Goal: Task Accomplishment & Management: Manage account settings

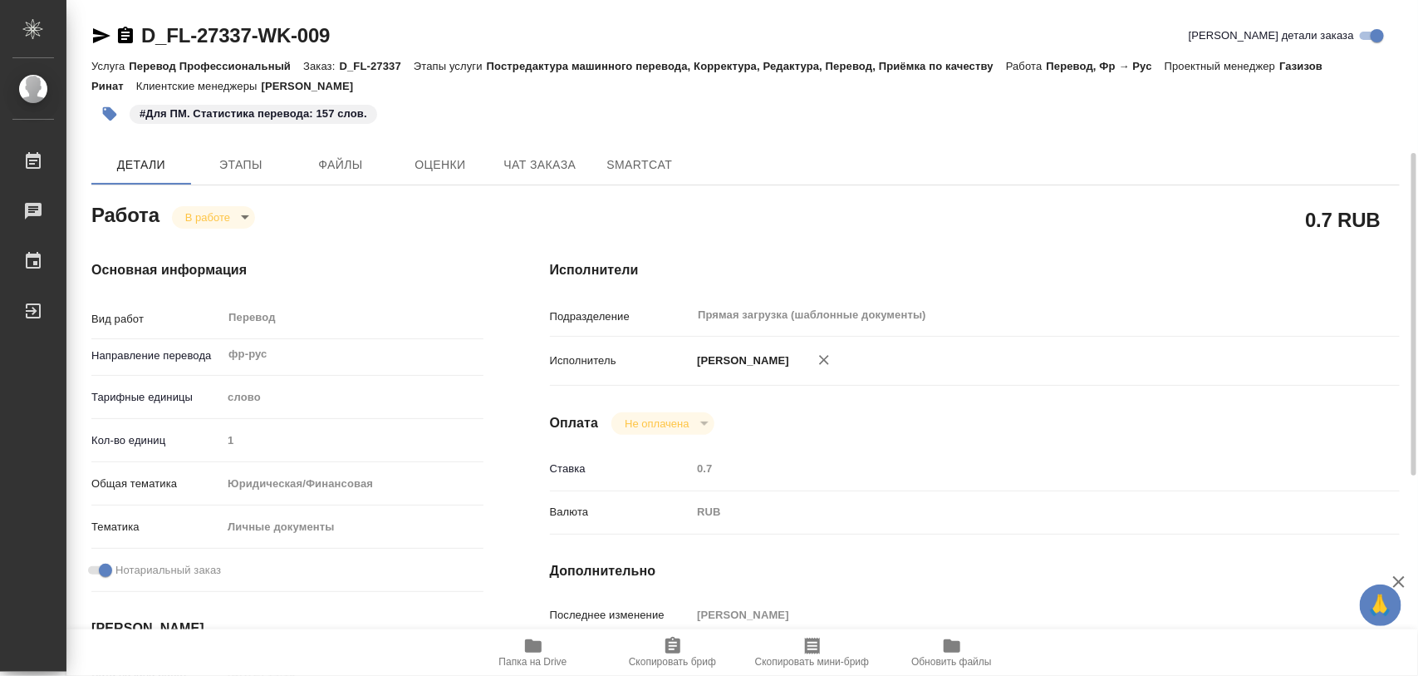
scroll to position [104, 0]
type textarea "x"
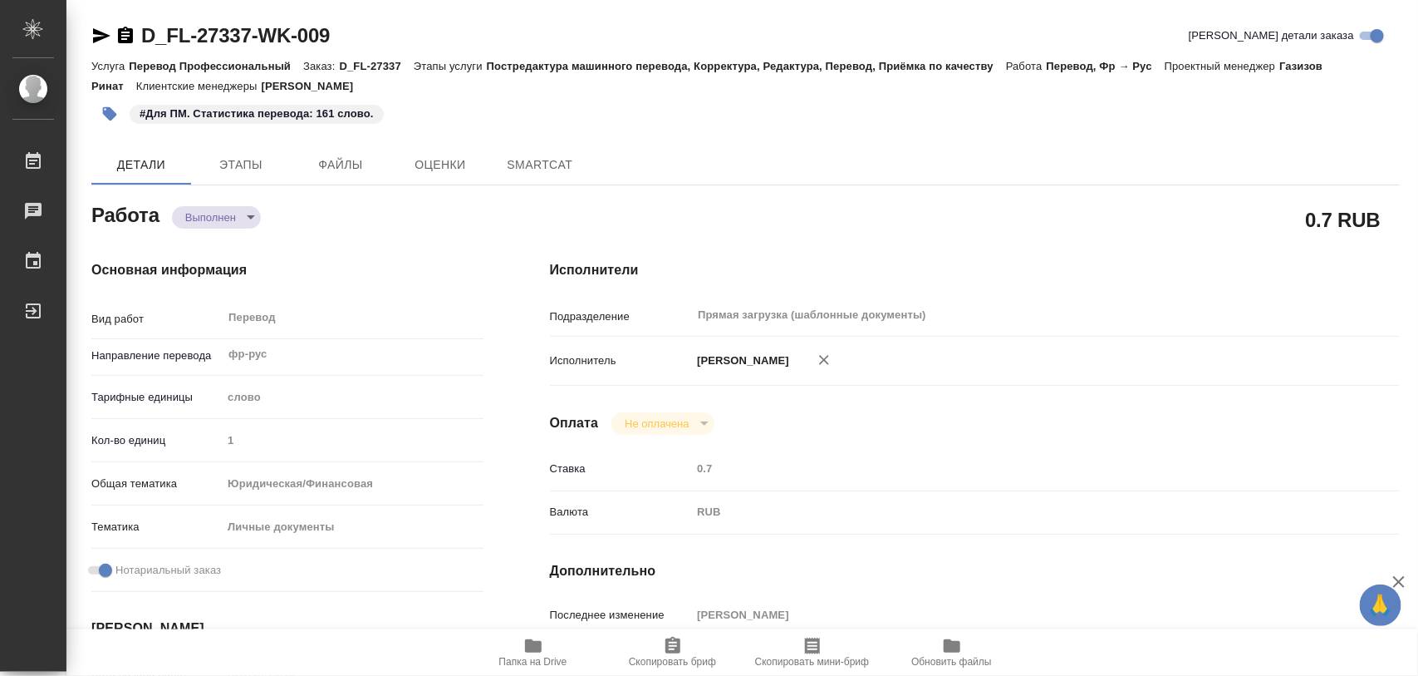
type textarea "x"
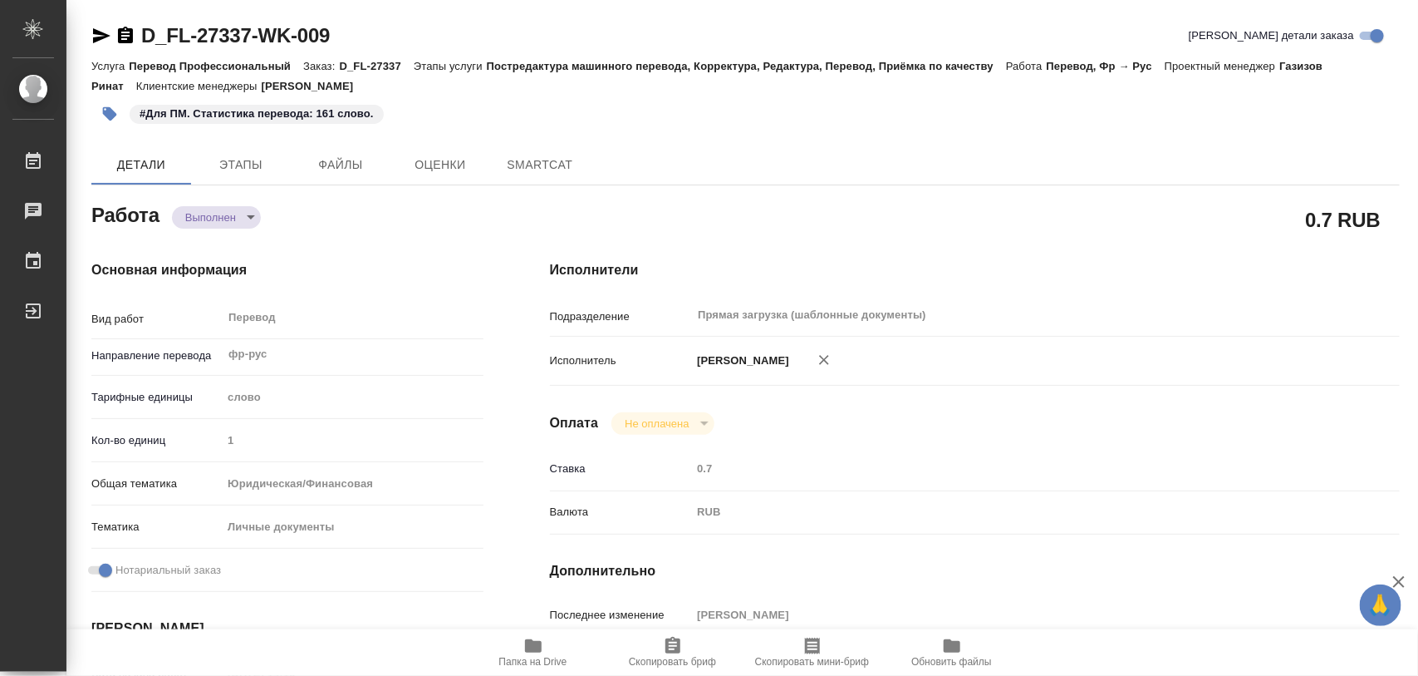
type textarea "x"
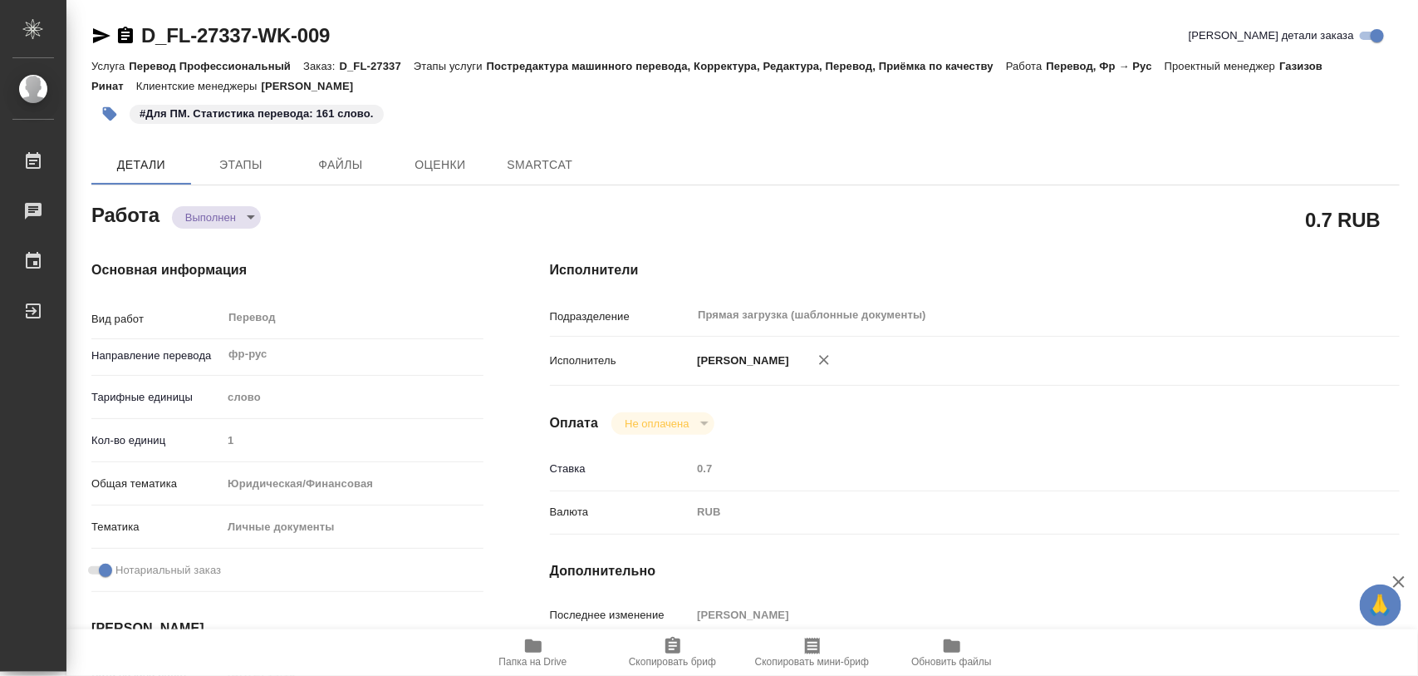
type textarea "x"
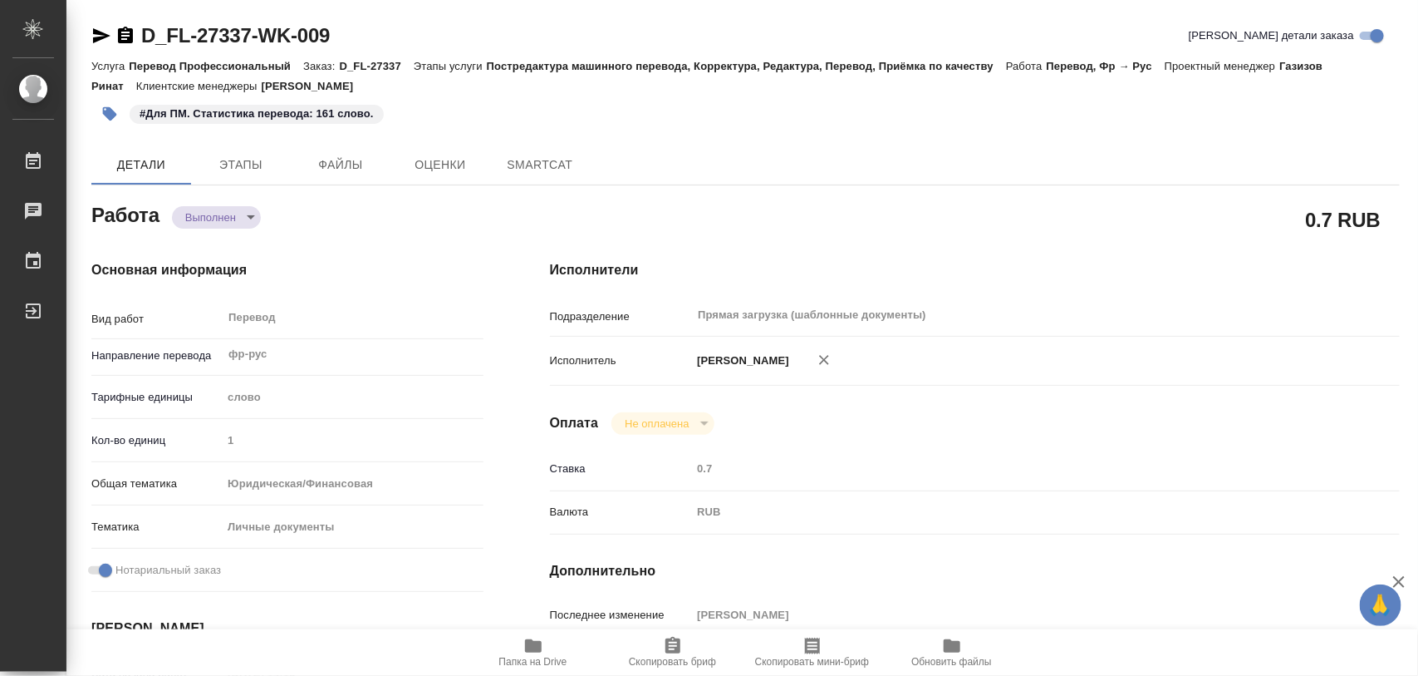
type textarea "x"
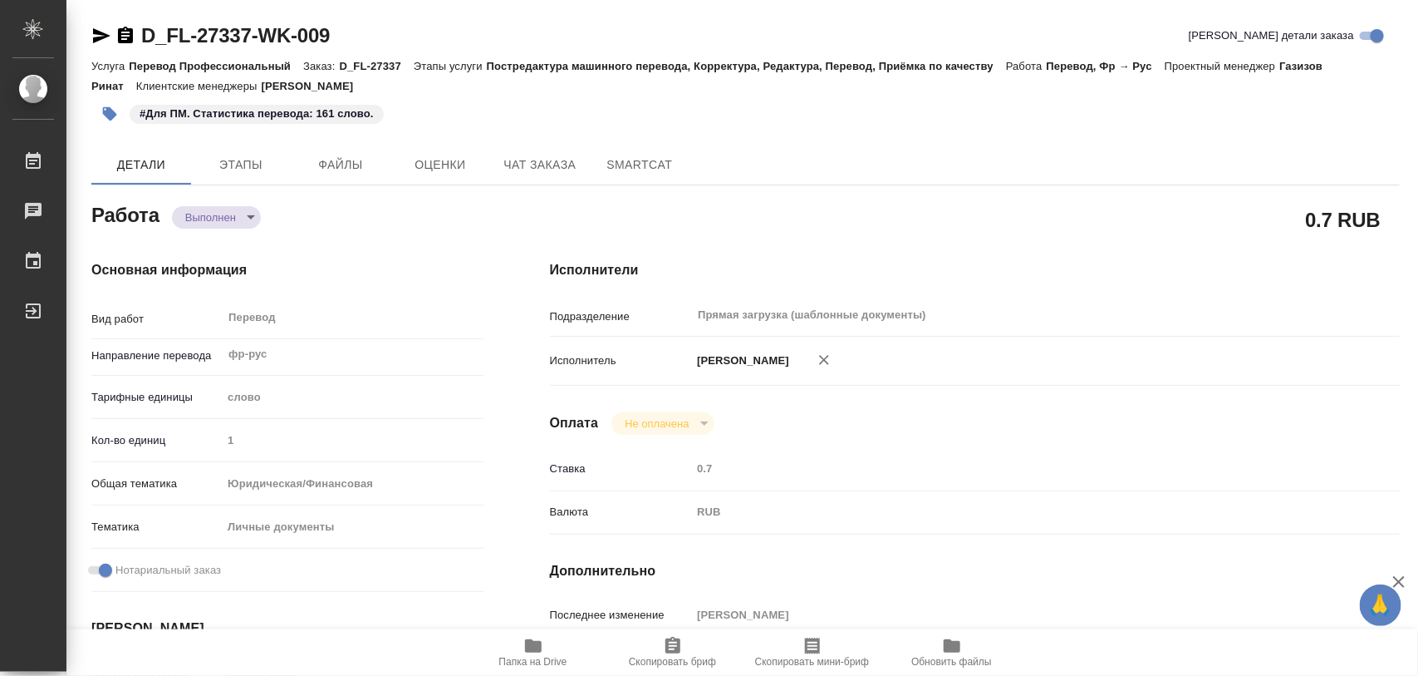
type textarea "x"
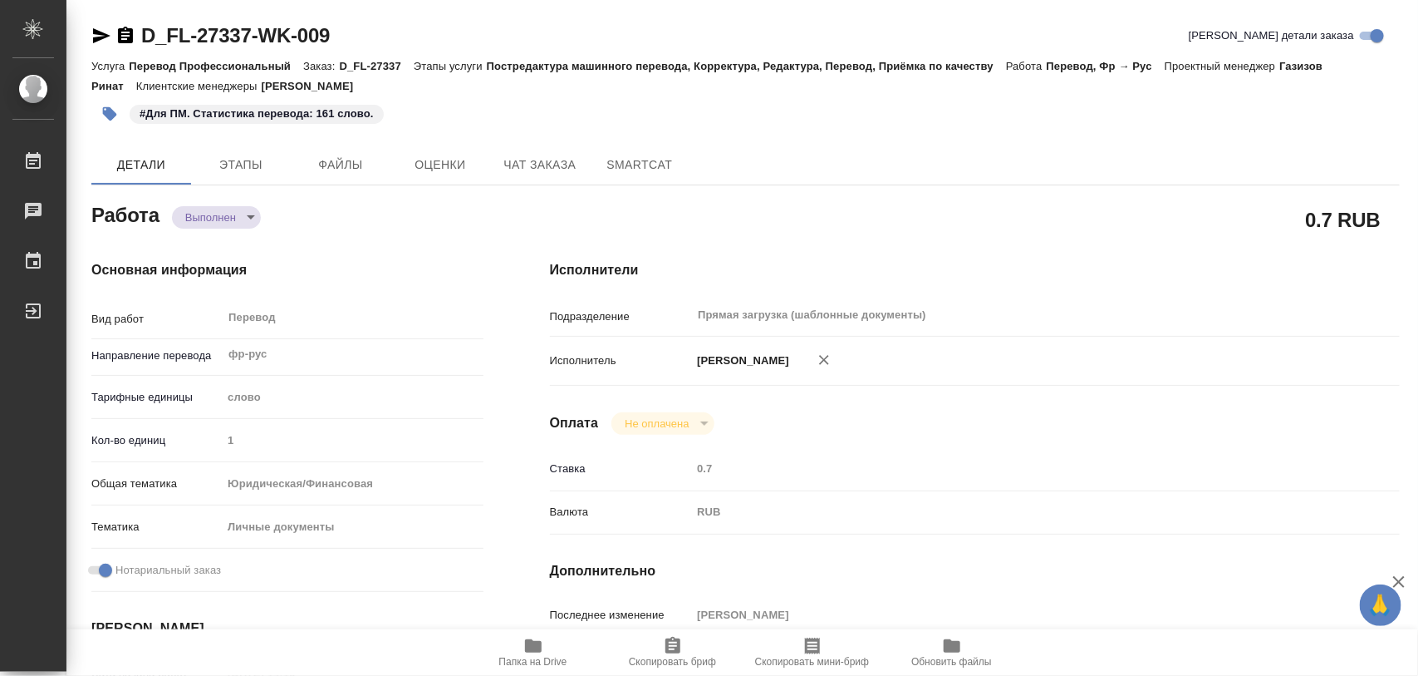
type textarea "x"
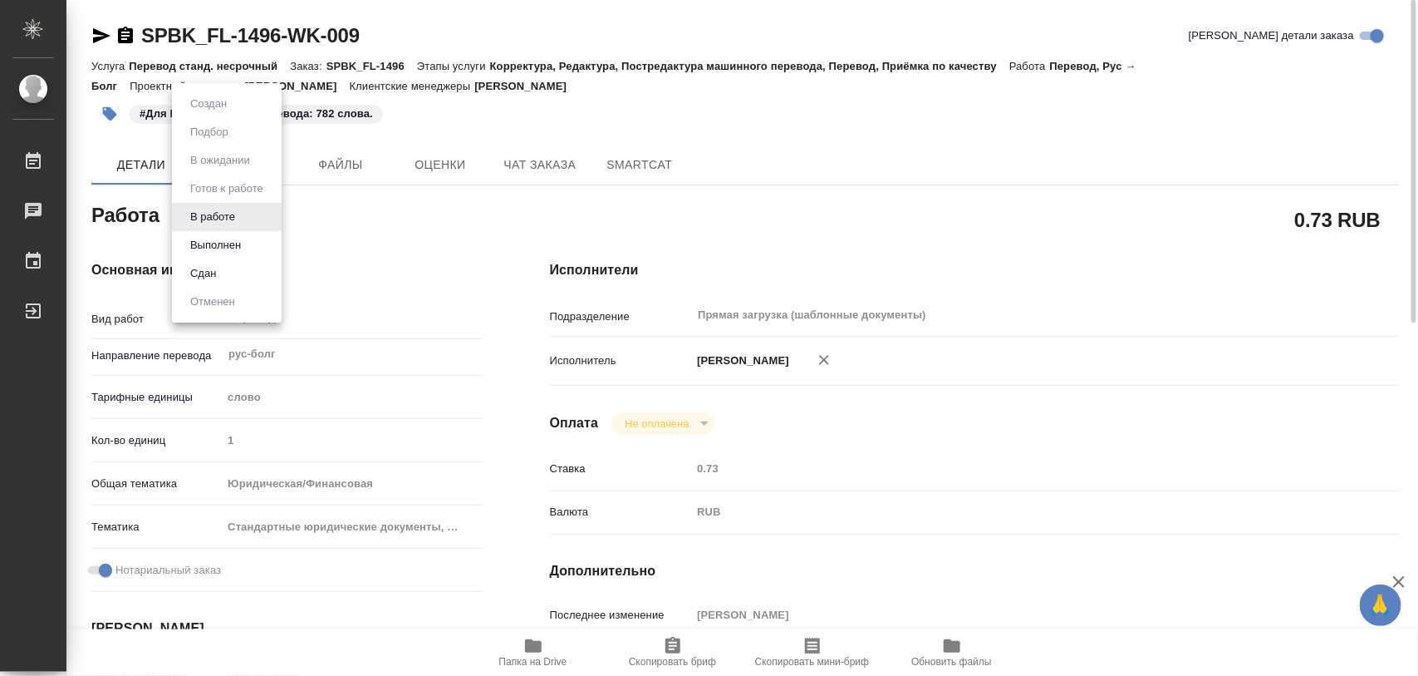
click at [247, 216] on body "🙏 .cls-1 fill:#fff; AWATERA Iglakov Maksim Работы 0 Чаты График Выйти SPBK_FL-1…" at bounding box center [709, 338] width 1418 height 676
click at [229, 242] on button "Выполнен" at bounding box center [215, 245] width 61 height 18
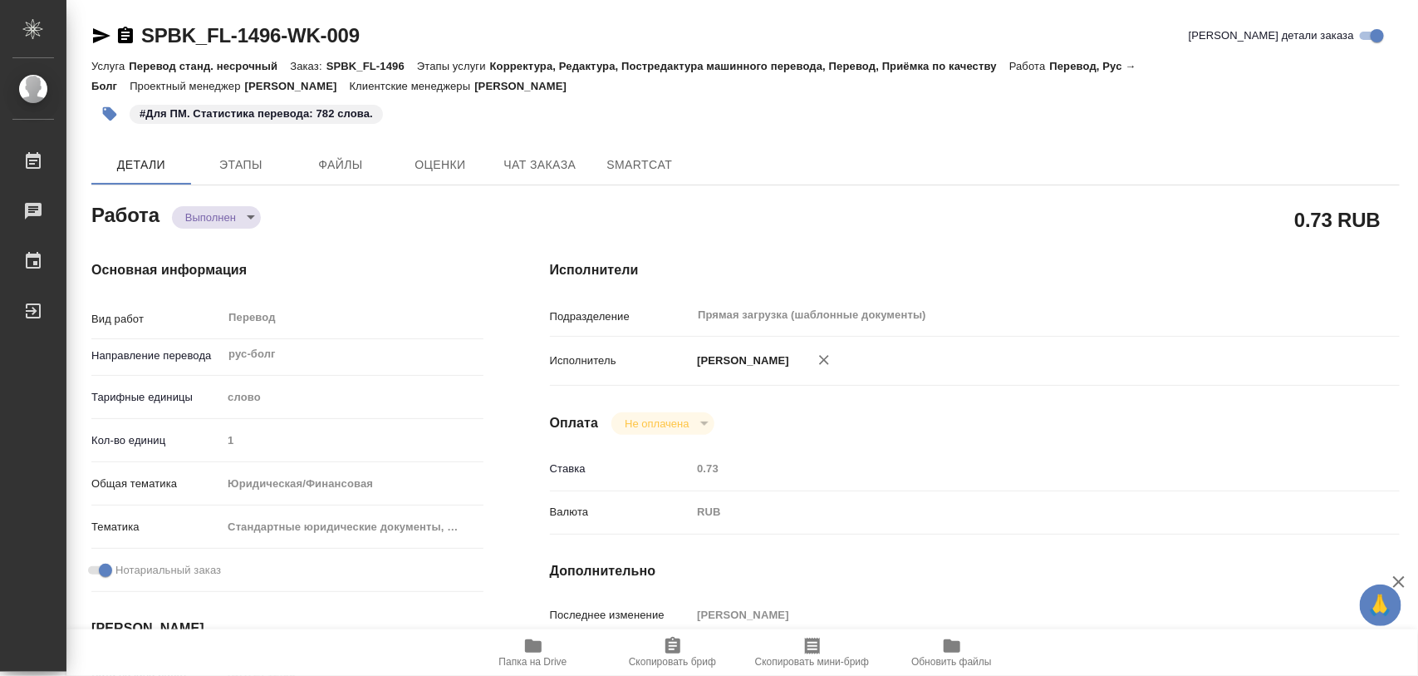
type textarea "x"
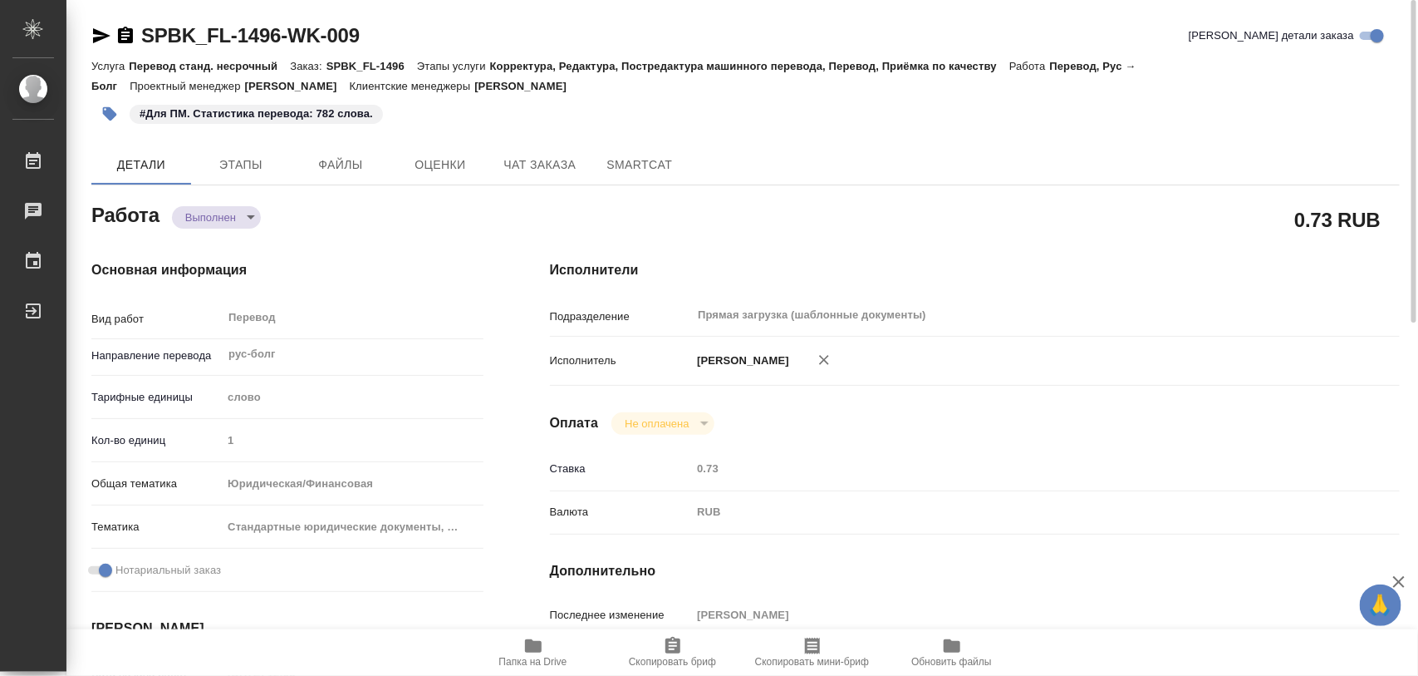
type textarea "x"
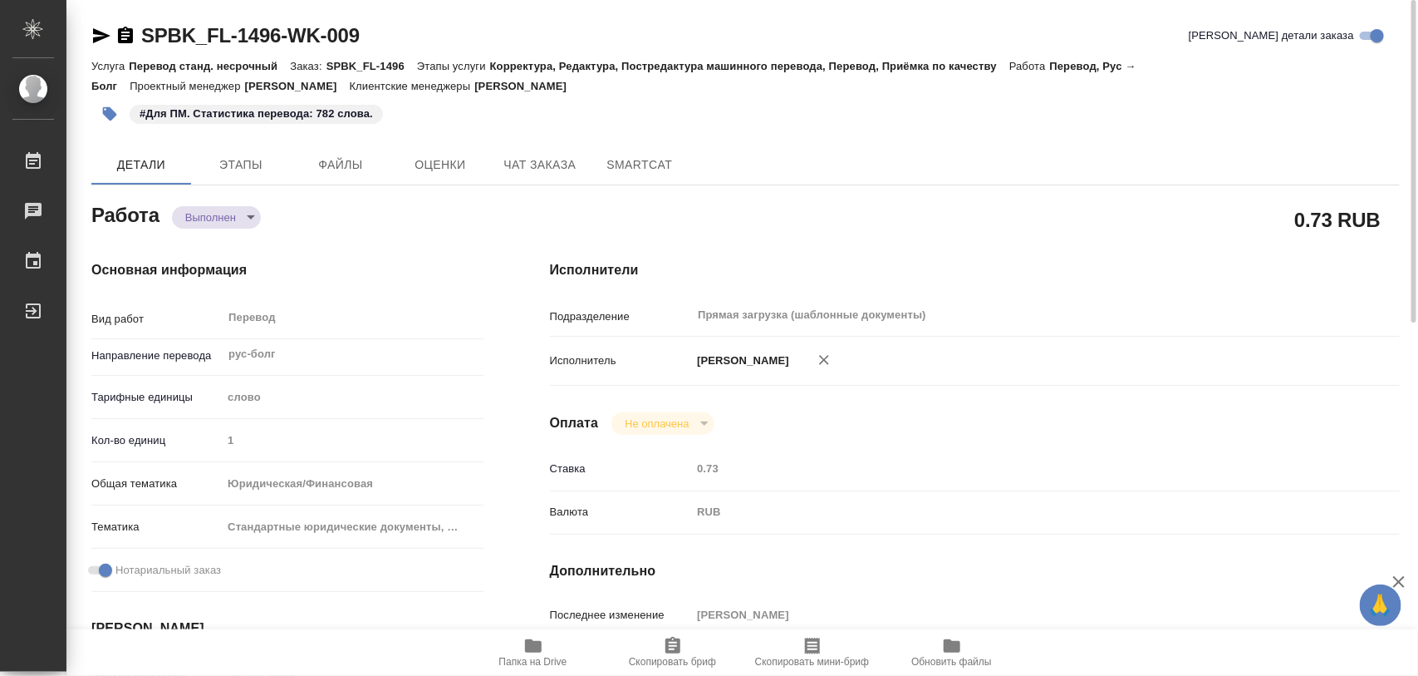
type textarea "x"
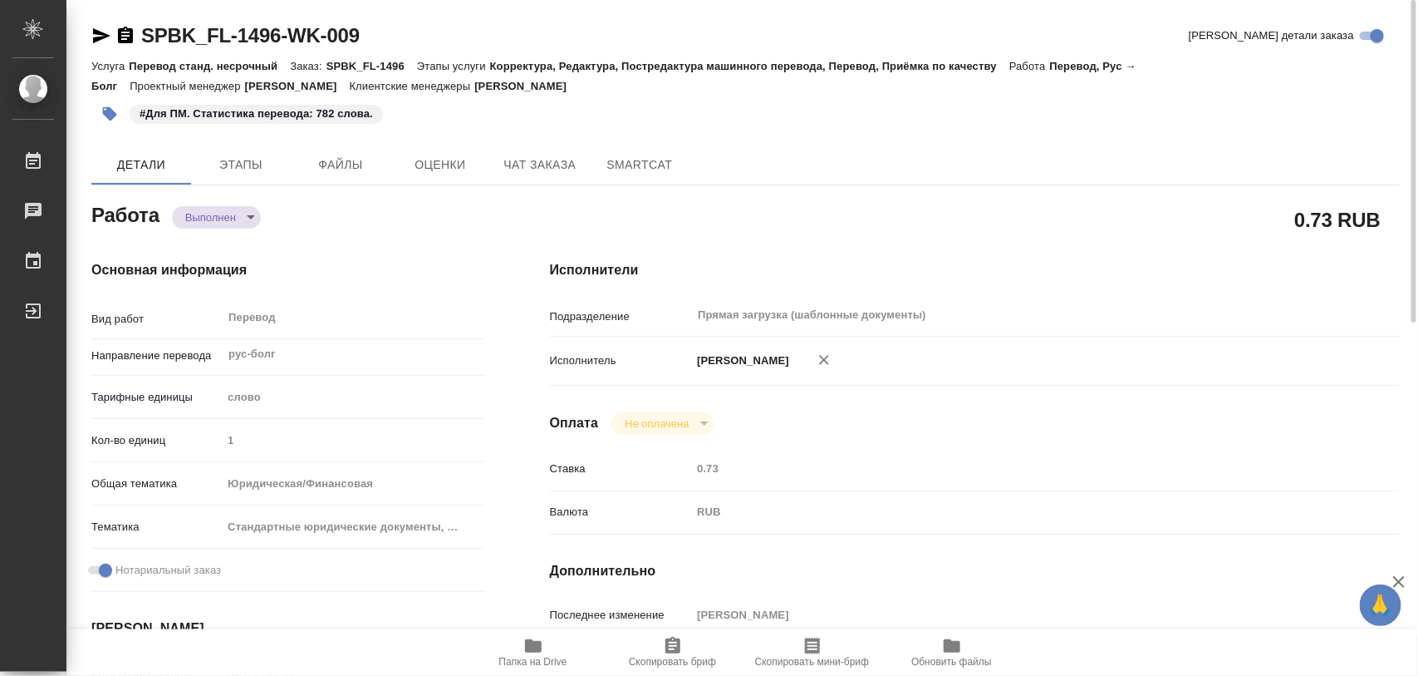
type textarea "x"
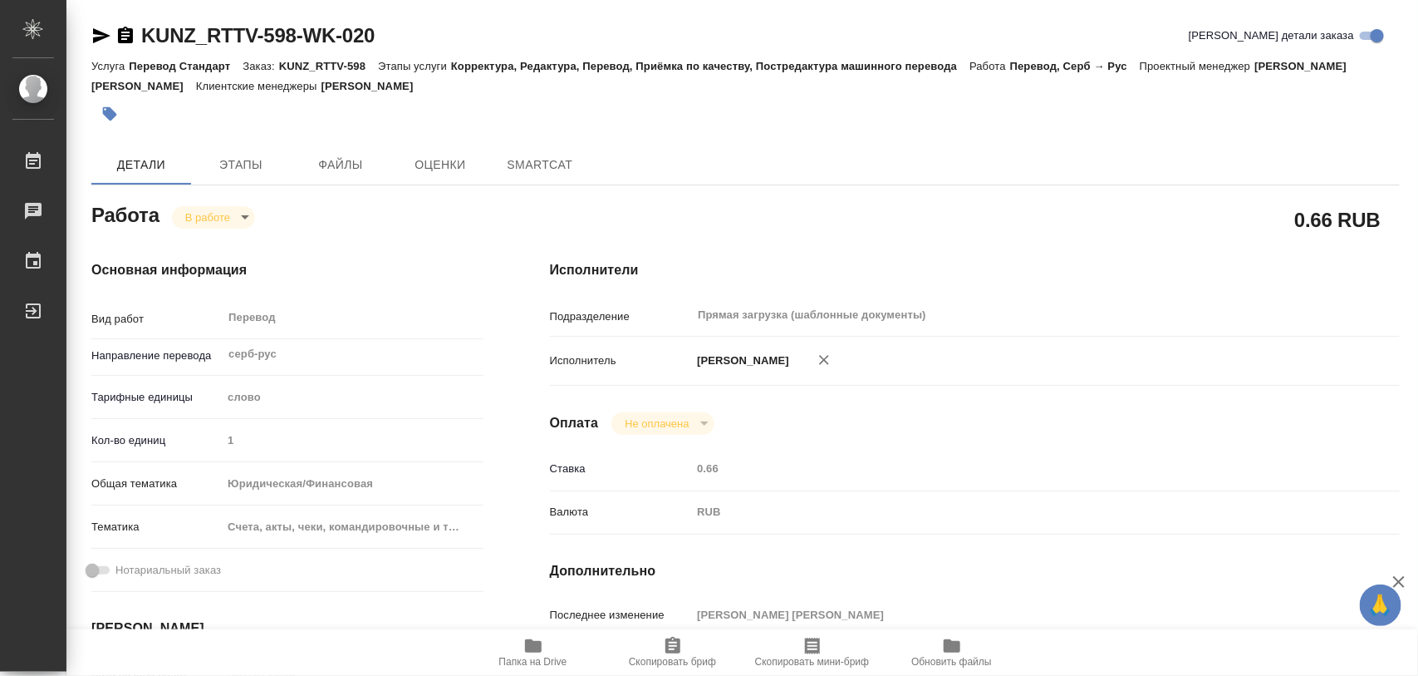
type textarea "x"
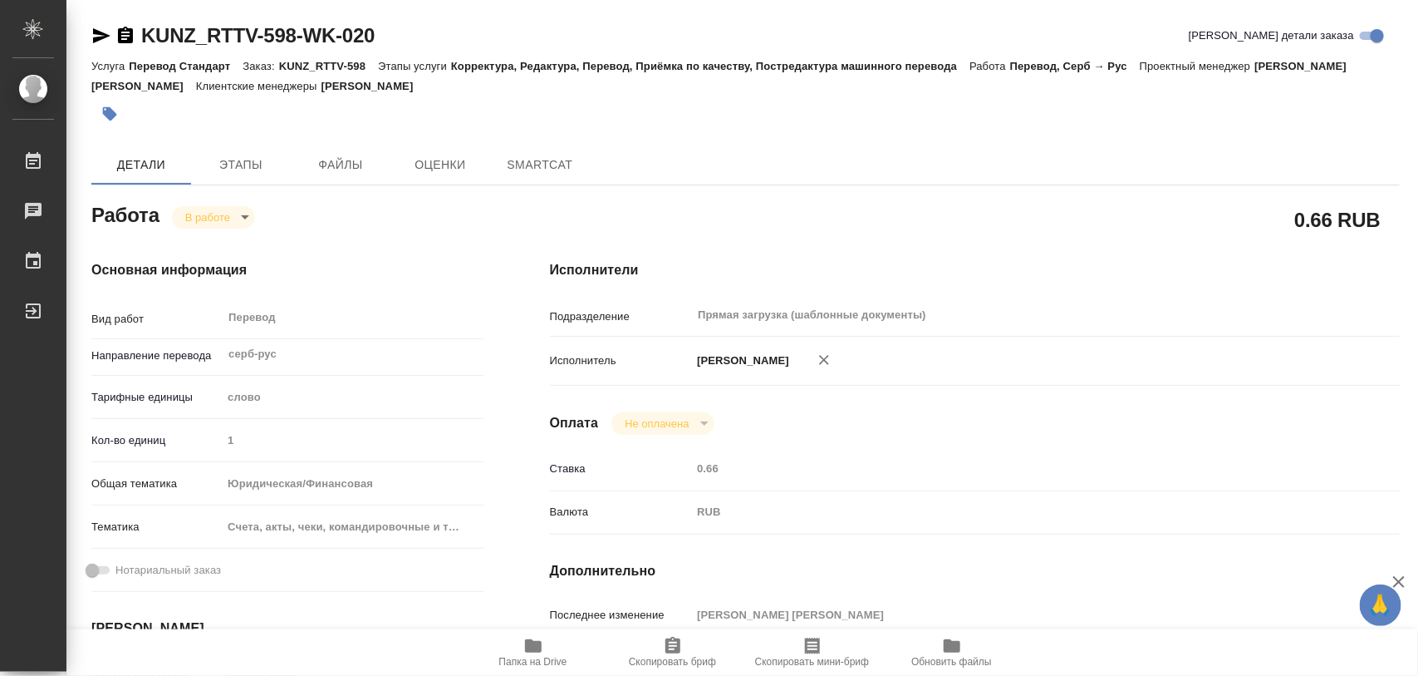
type textarea "x"
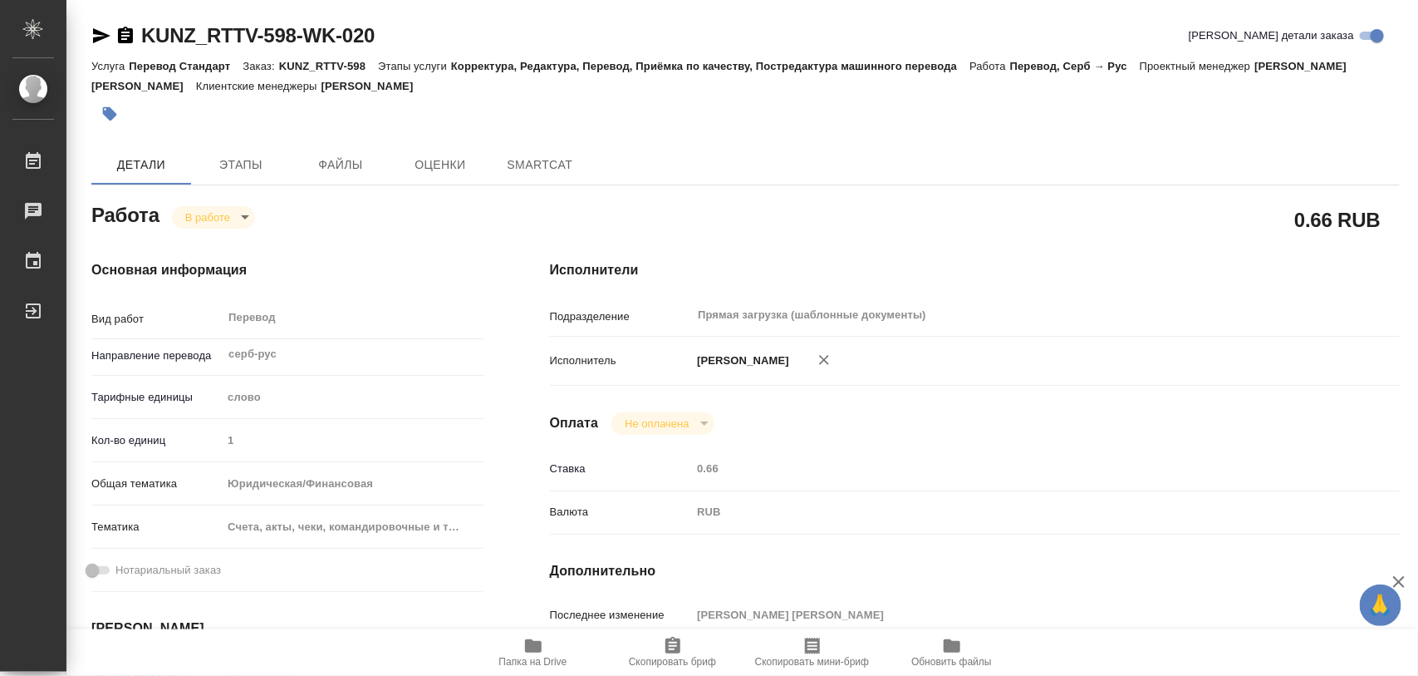
type textarea "x"
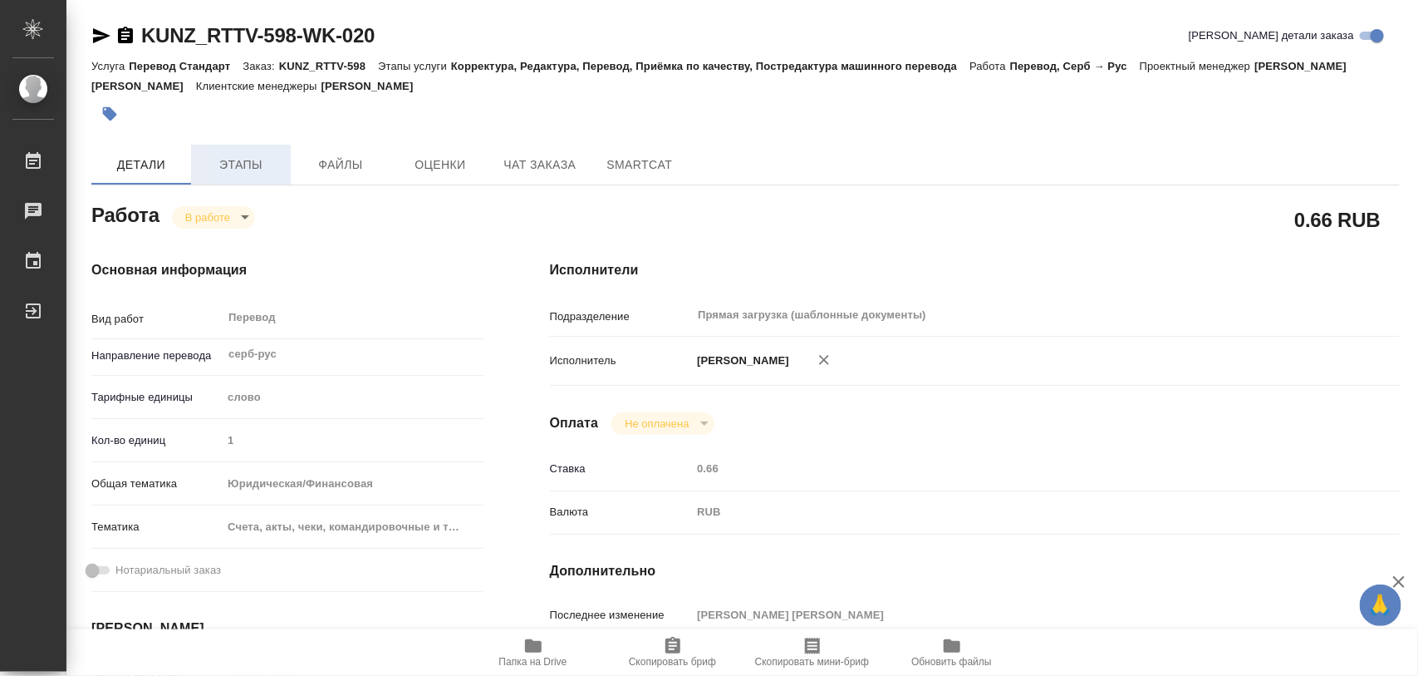
click at [230, 168] on span "Этапы" at bounding box center [241, 165] width 80 height 21
type textarea "x"
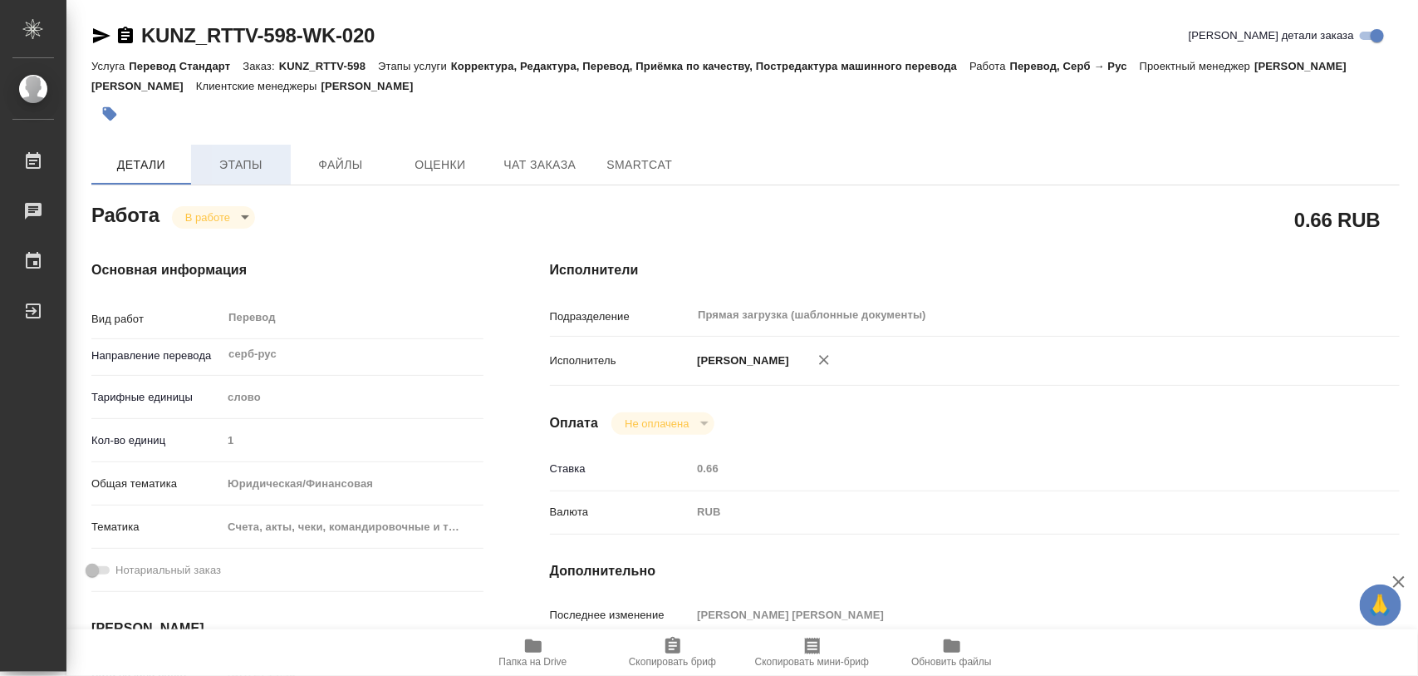
type textarea "x"
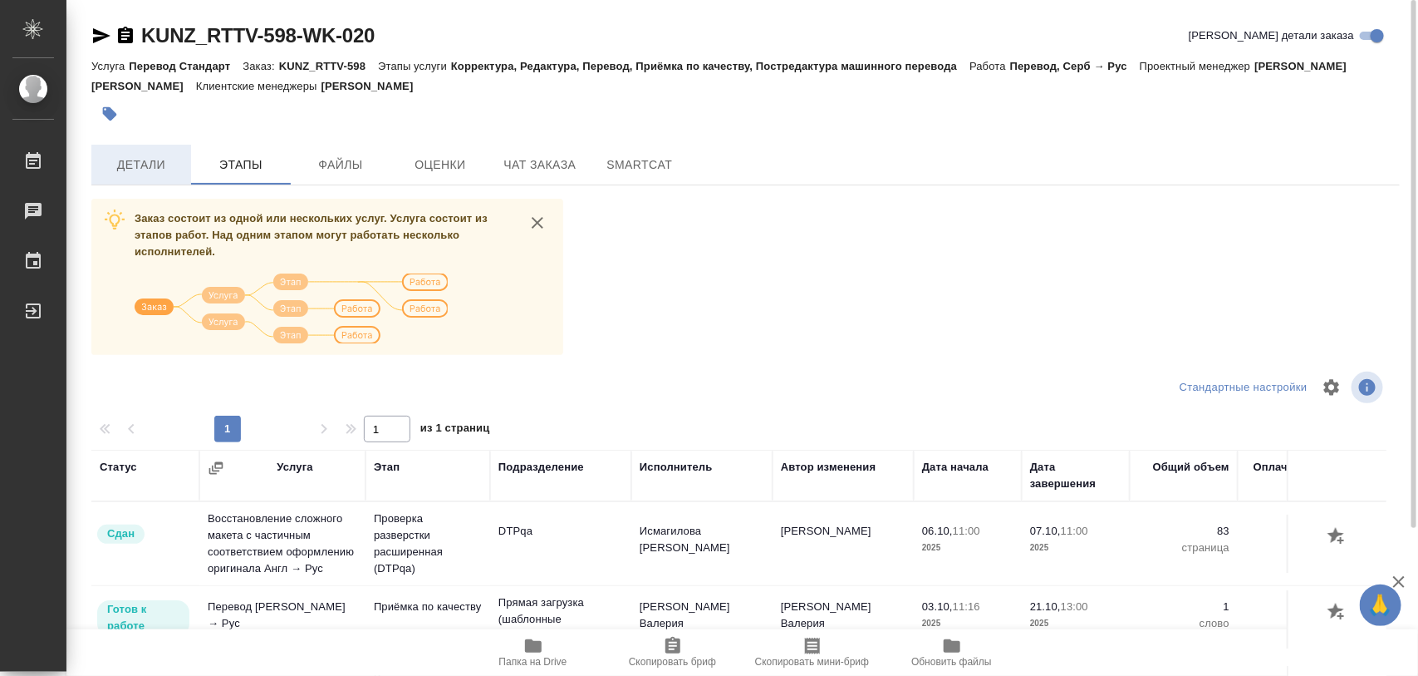
click at [158, 163] on span "Детали" at bounding box center [141, 165] width 80 height 21
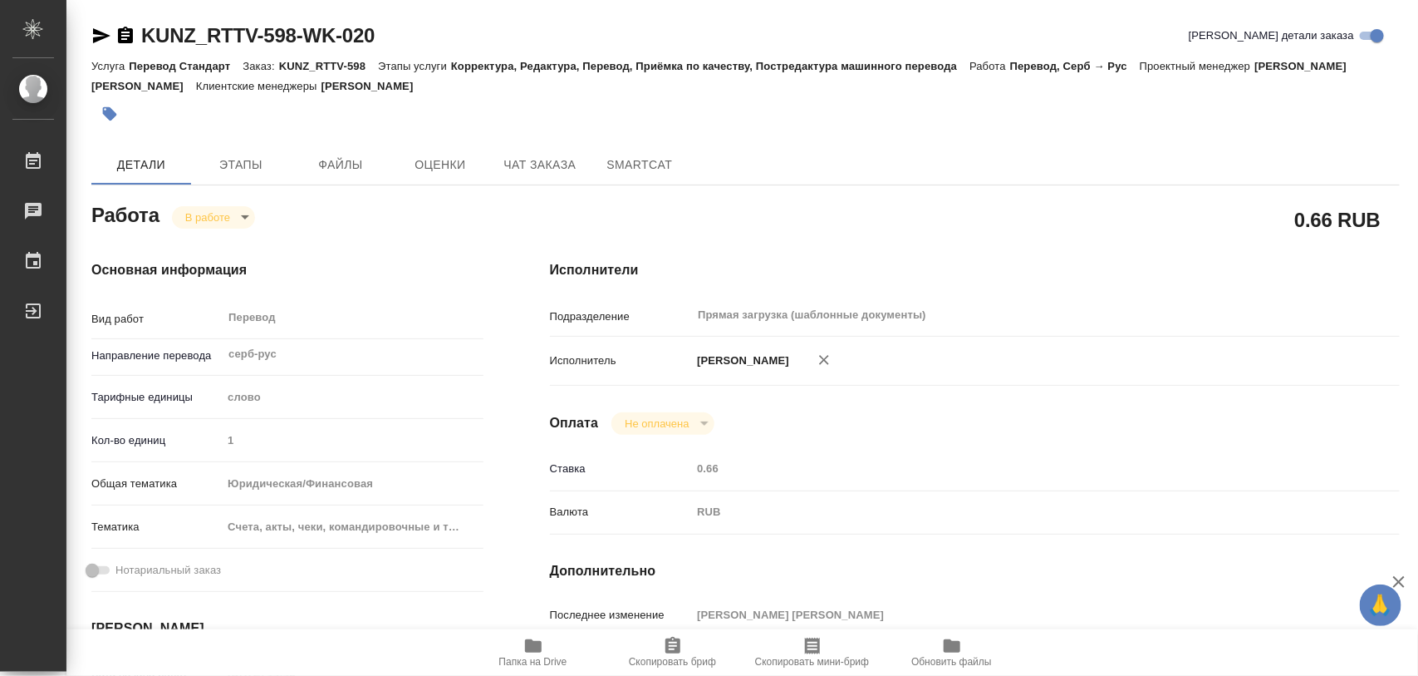
type textarea "x"
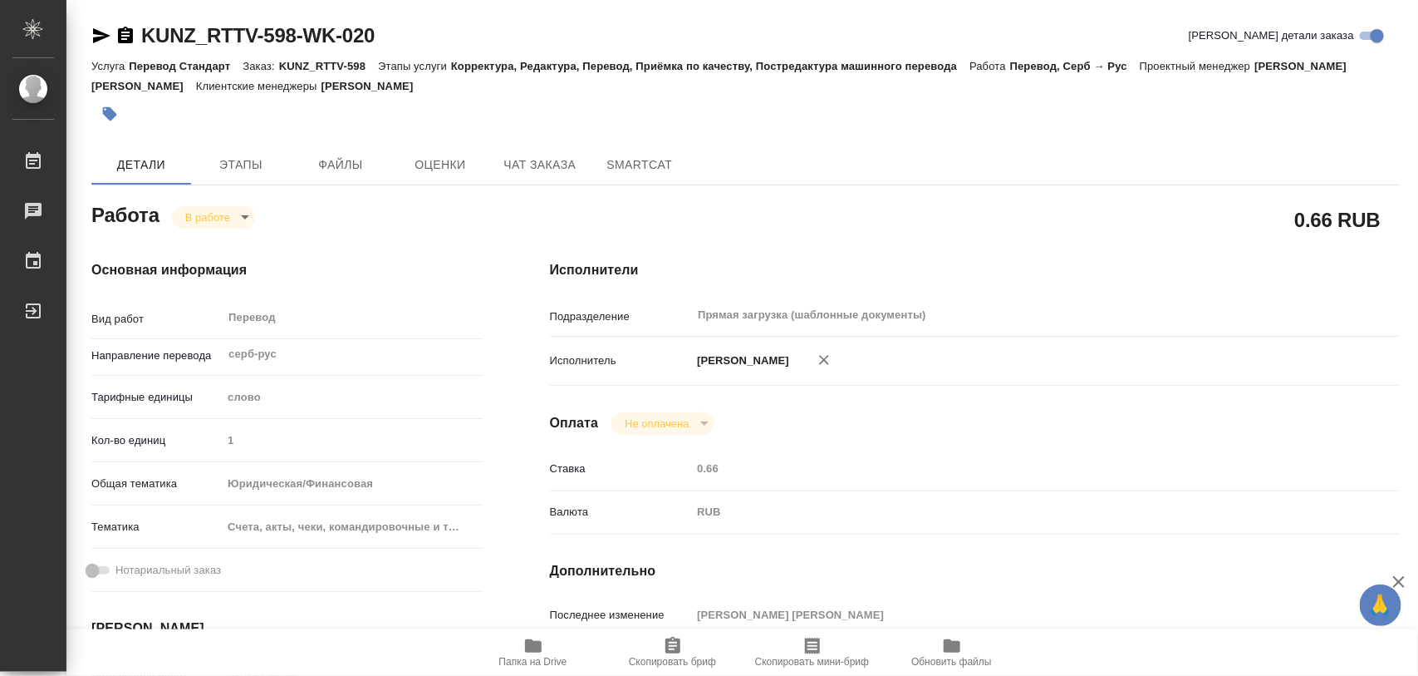
type textarea "x"
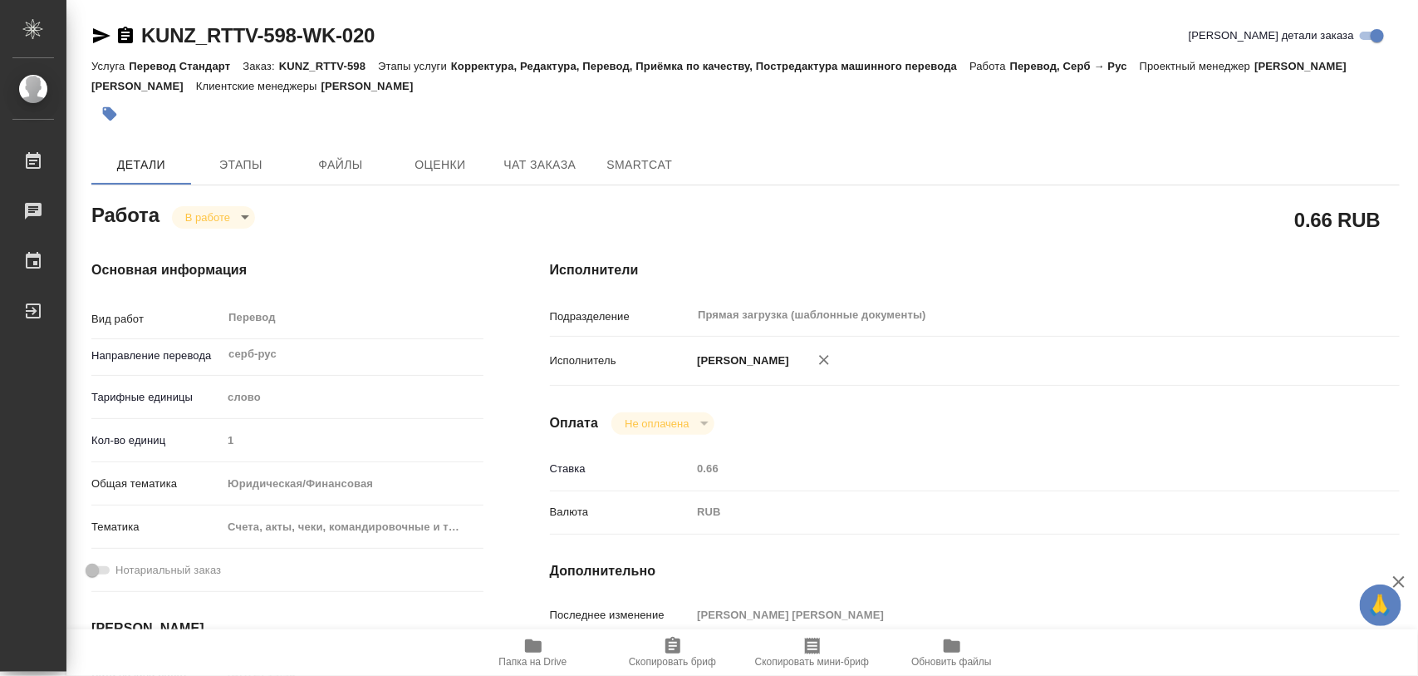
type textarea "x"
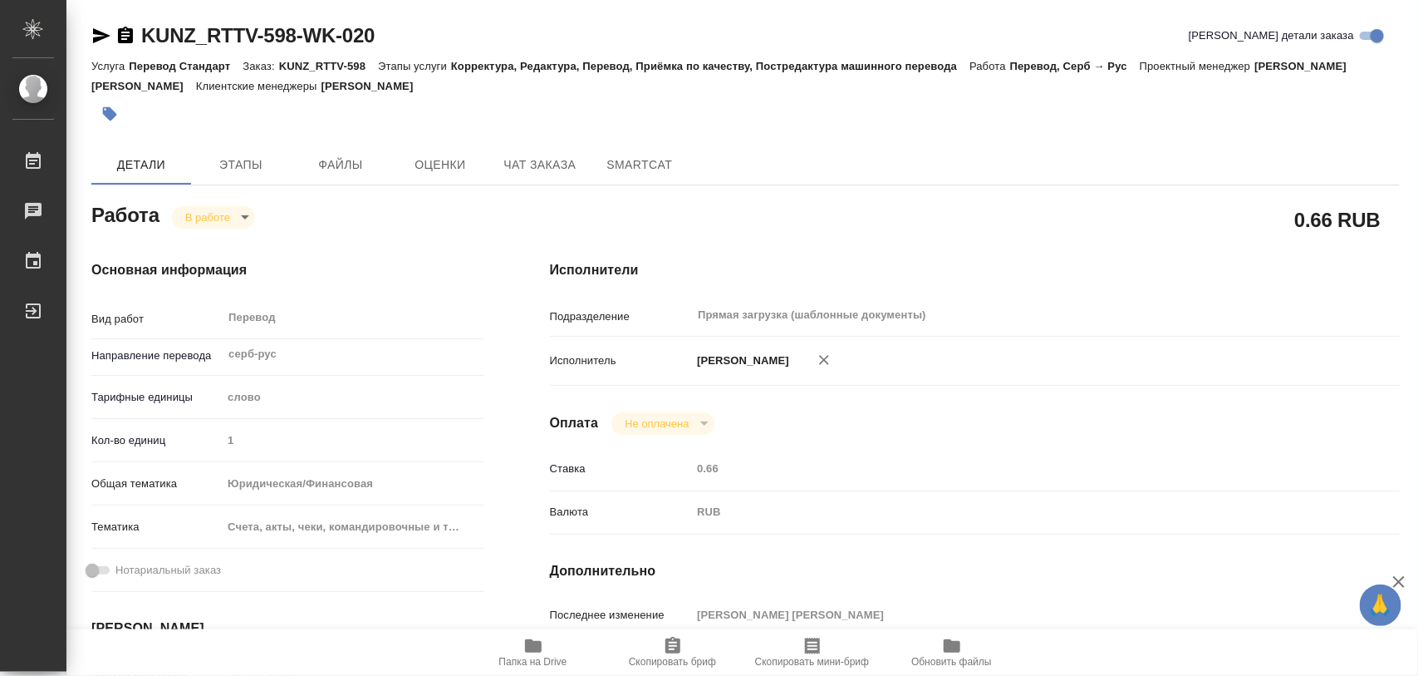
type textarea "x"
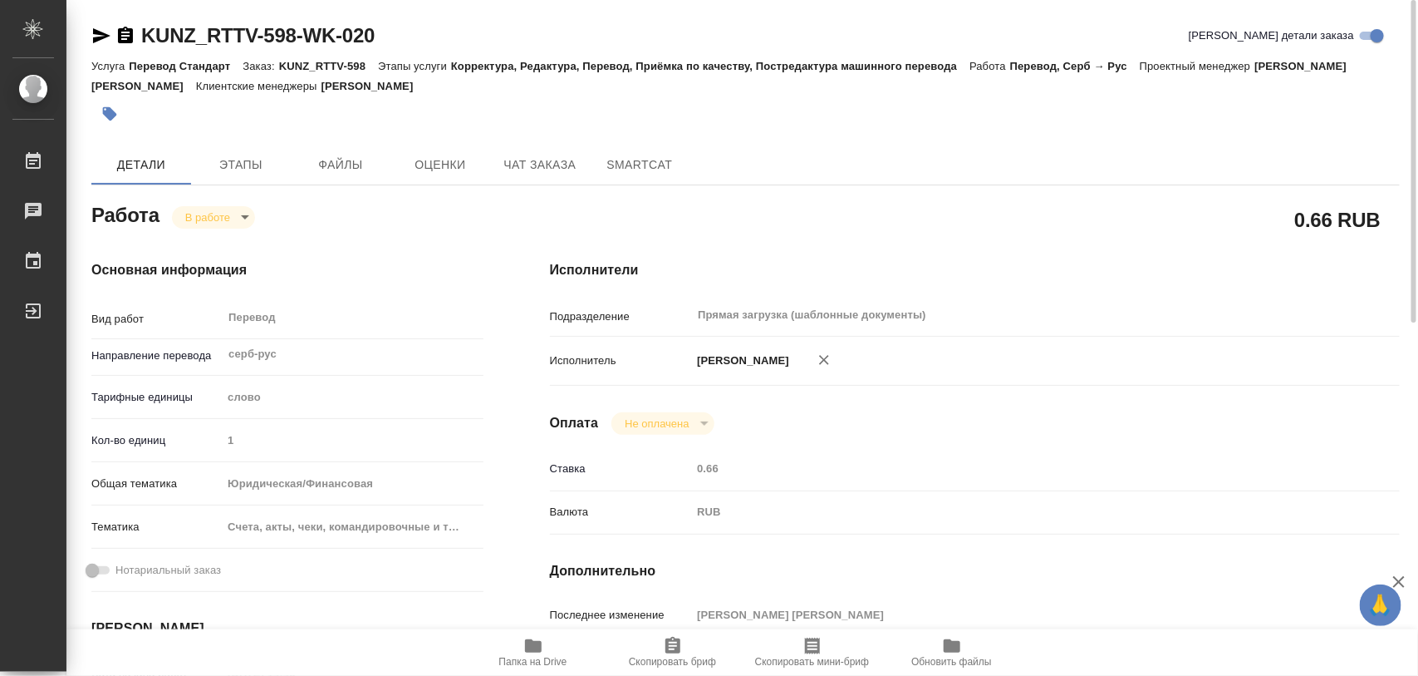
click at [243, 218] on body "🙏 .cls-1 fill:#fff; AWATERA Iglakov Maksim Работы 0 Чаты График Выйти KUNZ_RTTV…" at bounding box center [709, 338] width 1418 height 676
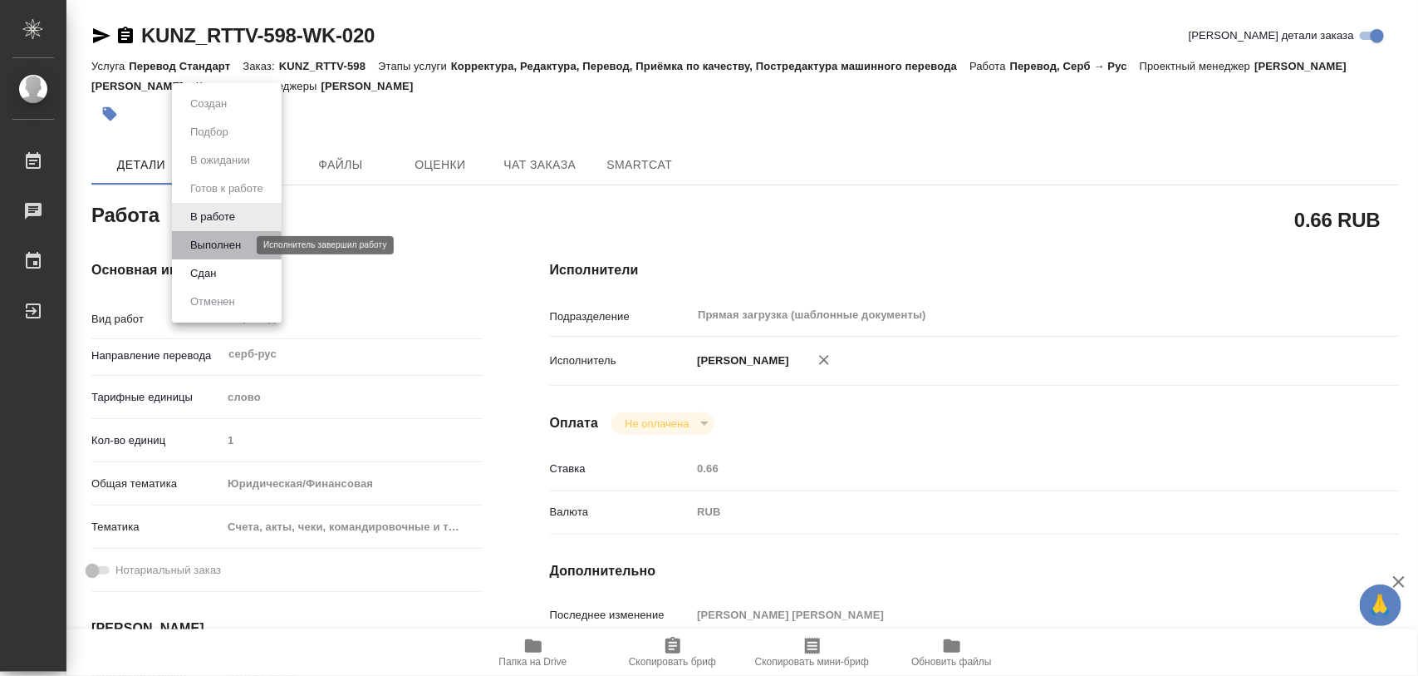
click at [234, 246] on button "Выполнен" at bounding box center [215, 245] width 61 height 18
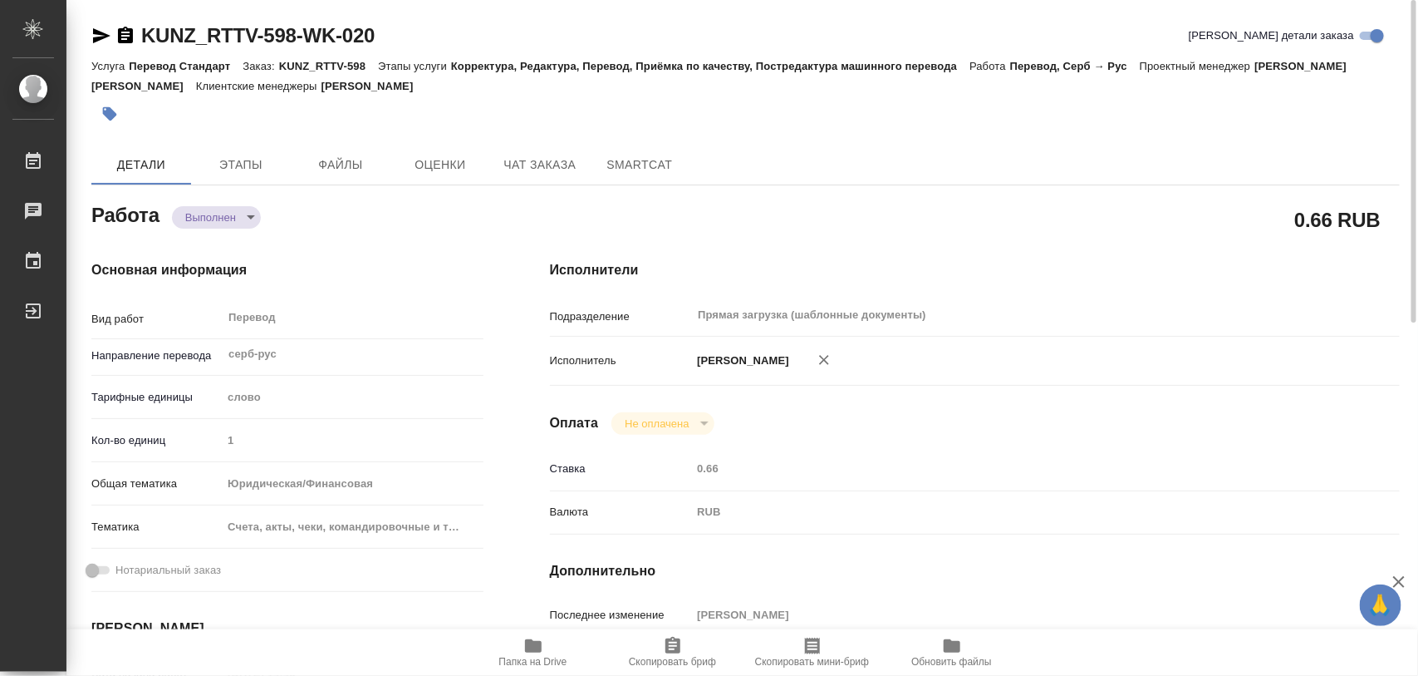
type textarea "x"
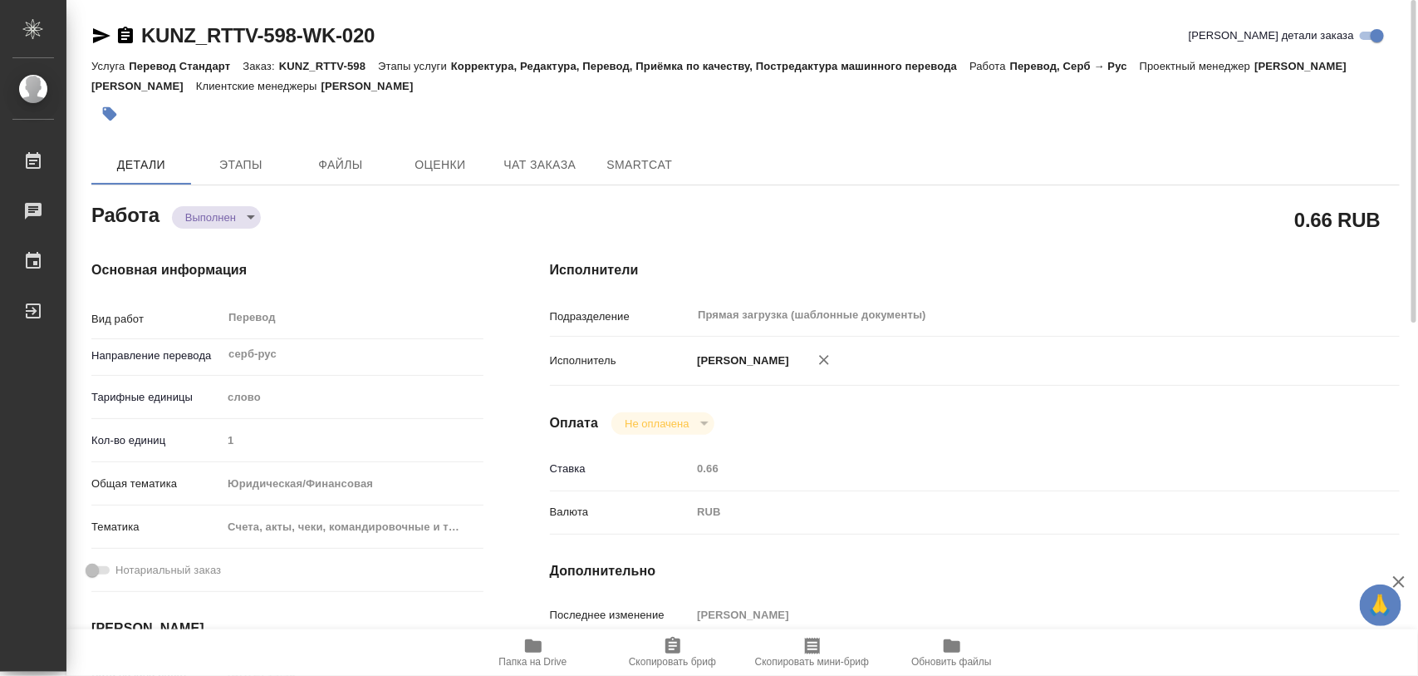
type textarea "x"
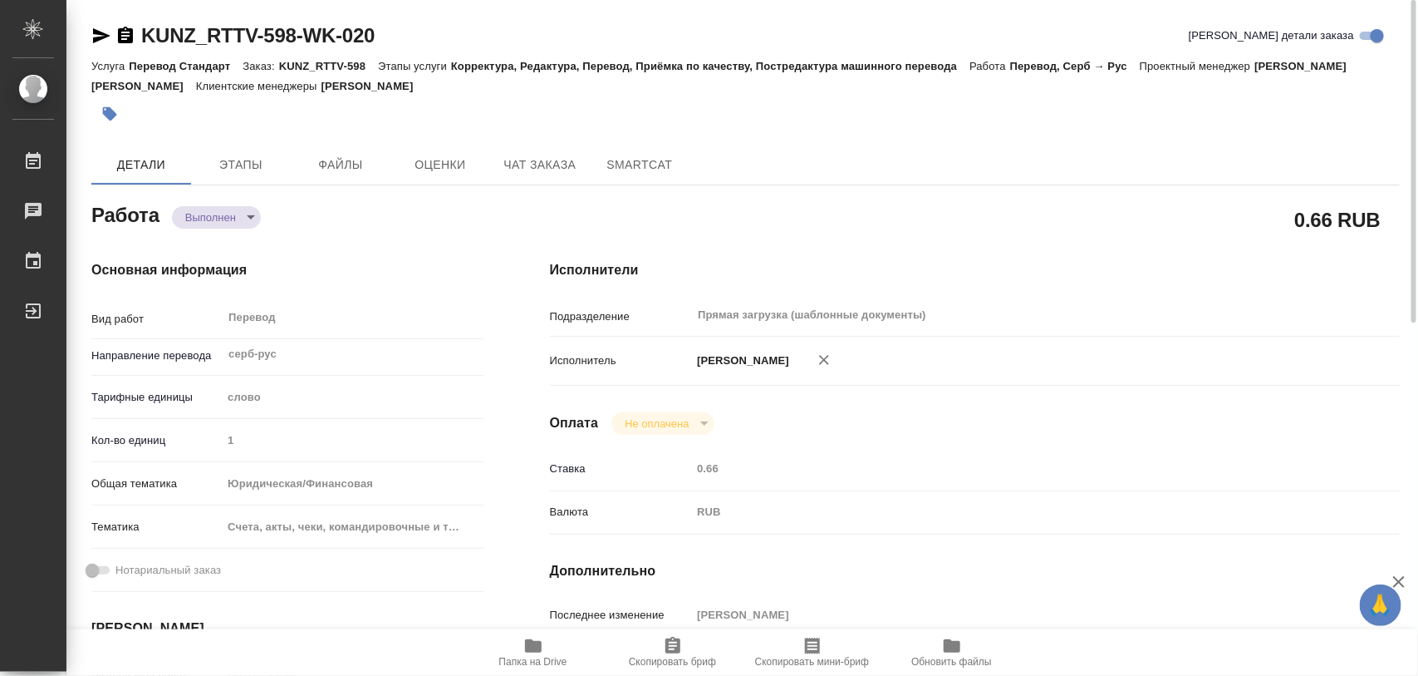
scroll to position [415, 0]
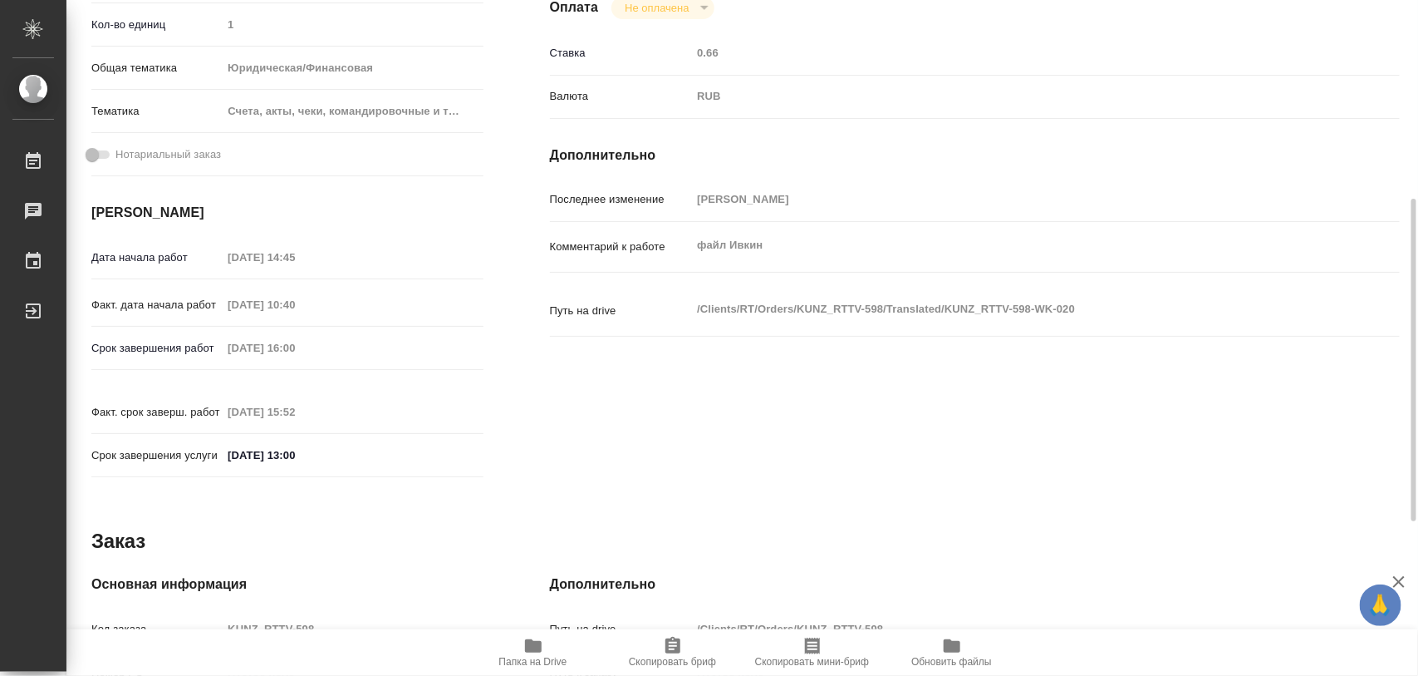
type textarea "x"
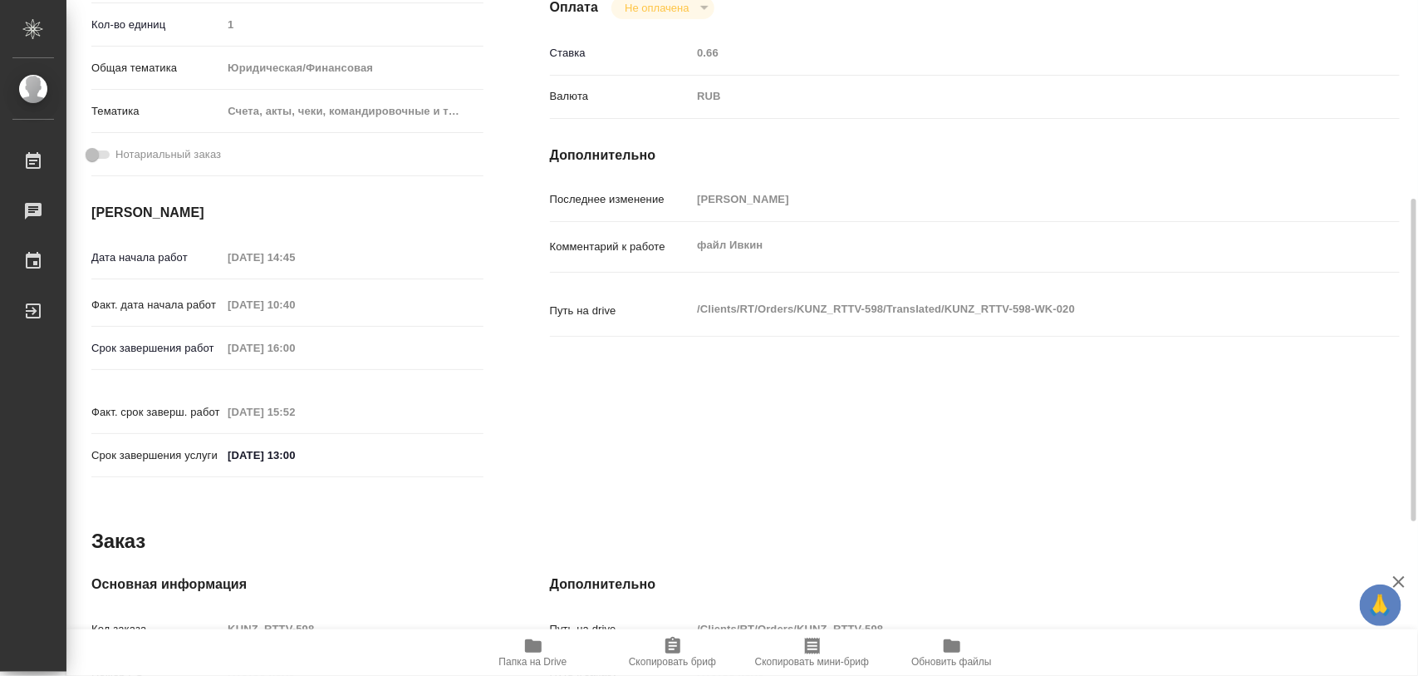
scroll to position [0, 0]
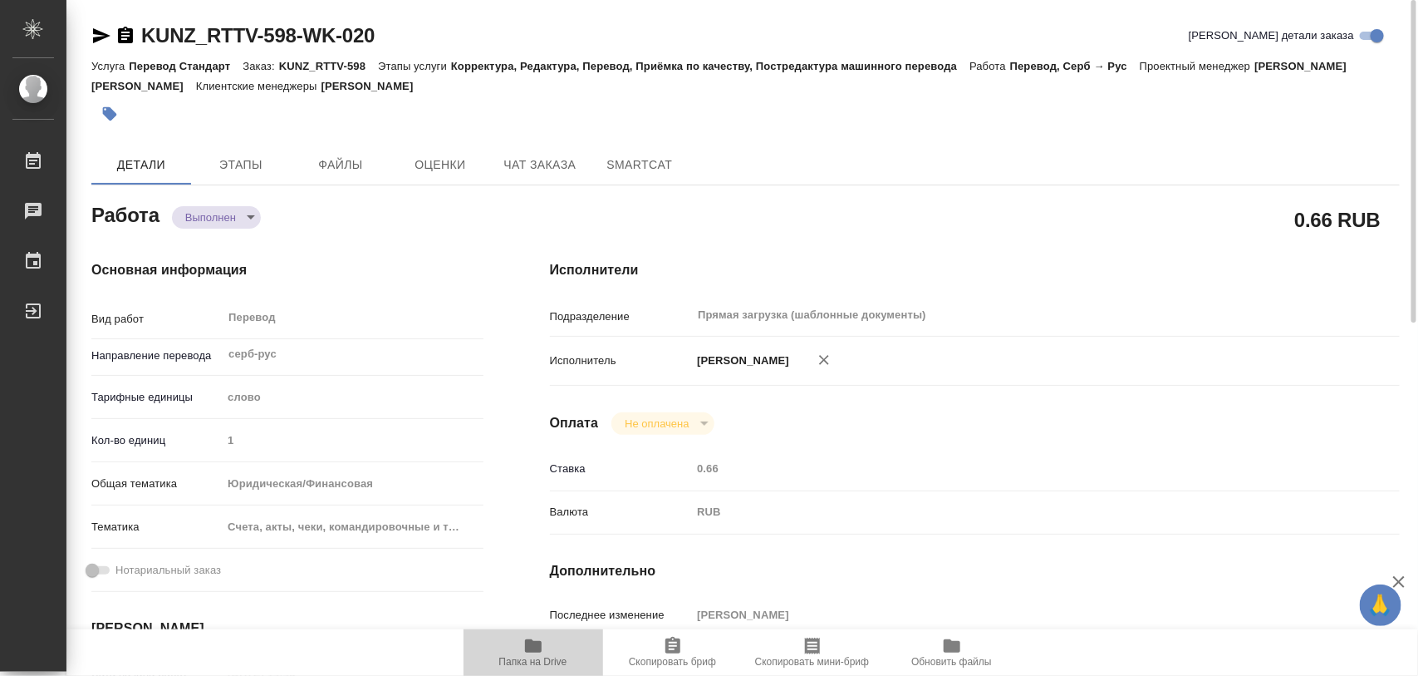
click at [542, 641] on icon "button" at bounding box center [533, 646] width 20 height 20
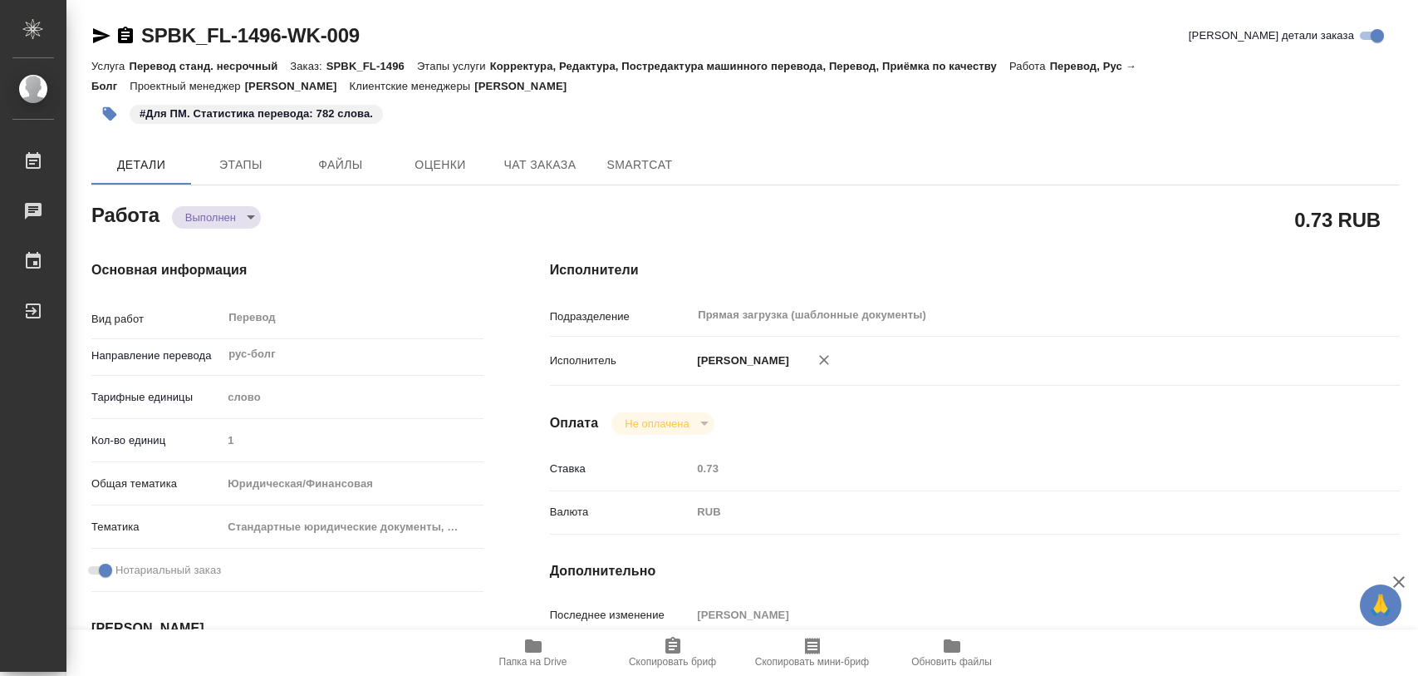
type textarea "x"
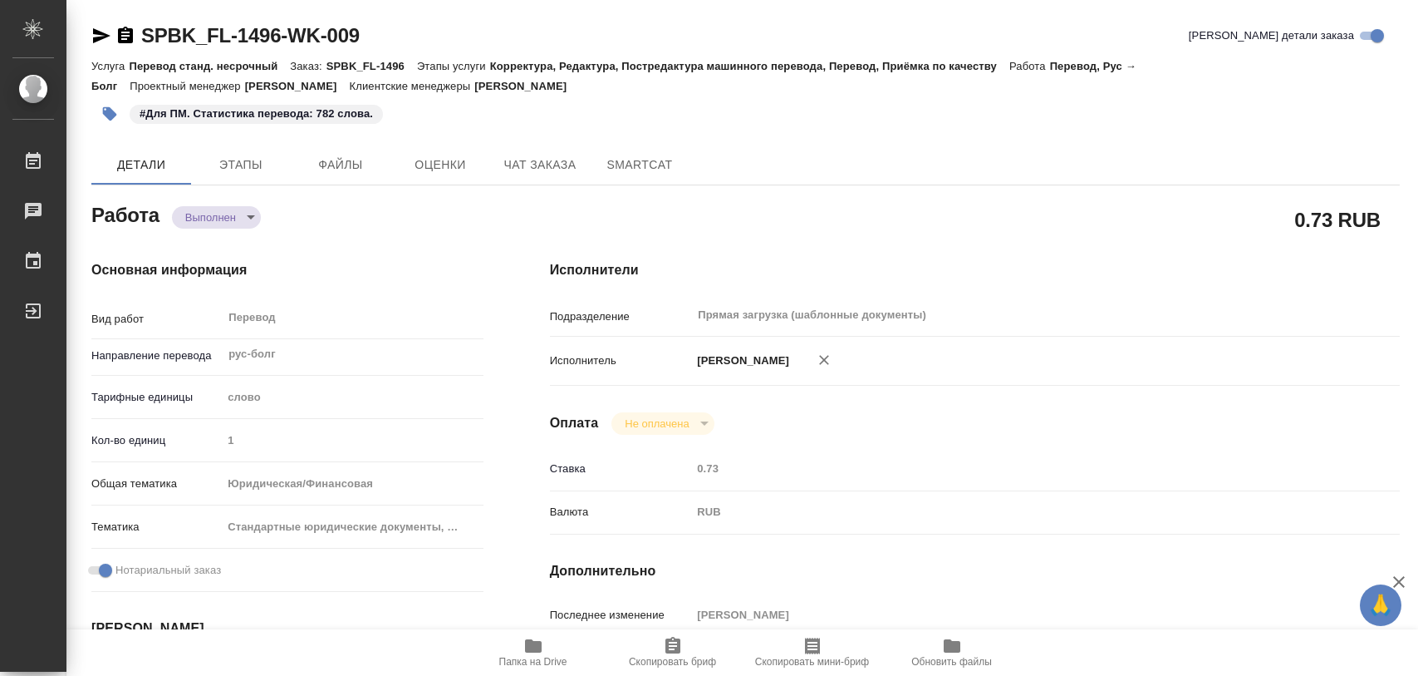
type textarea "x"
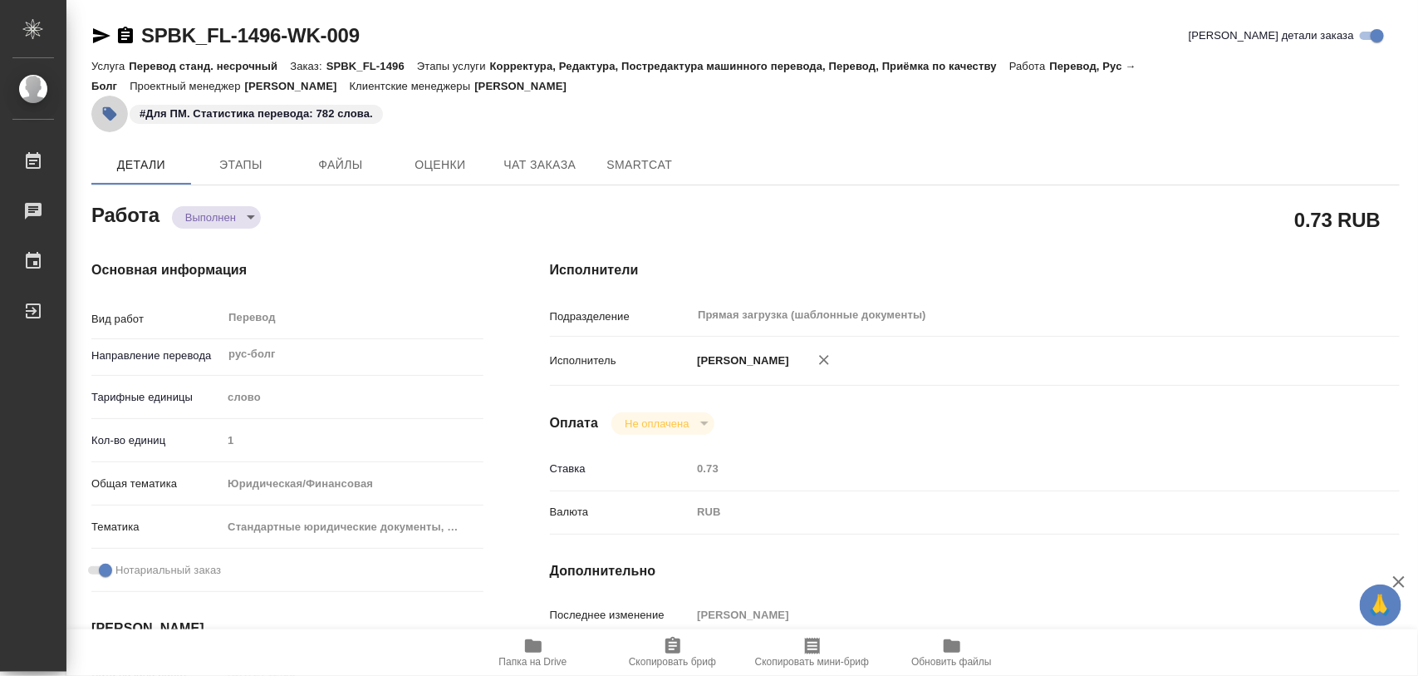
click at [114, 116] on icon "button" at bounding box center [110, 114] width 14 height 14
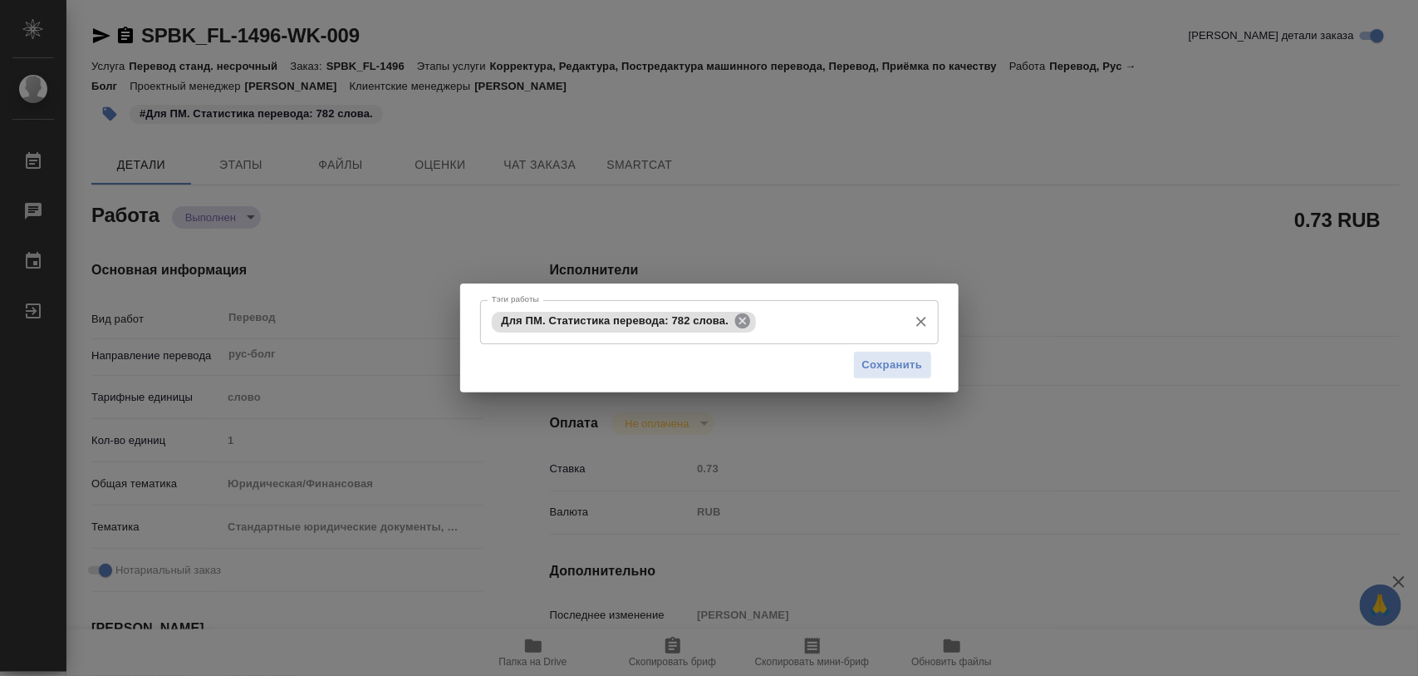
click at [740, 324] on icon at bounding box center [743, 321] width 18 height 18
click at [716, 329] on input "Тэги работы" at bounding box center [694, 321] width 412 height 28
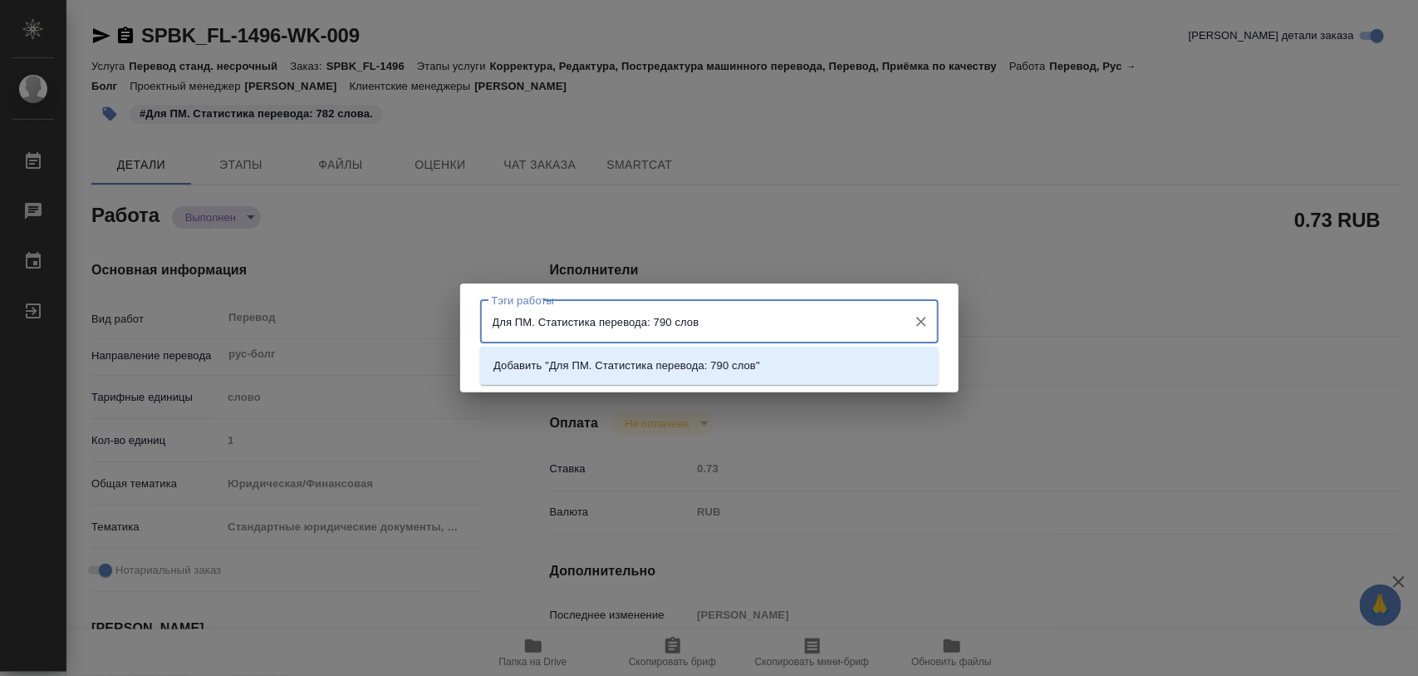
type input "Для ПМ. Статистика перевода: 790 слов."
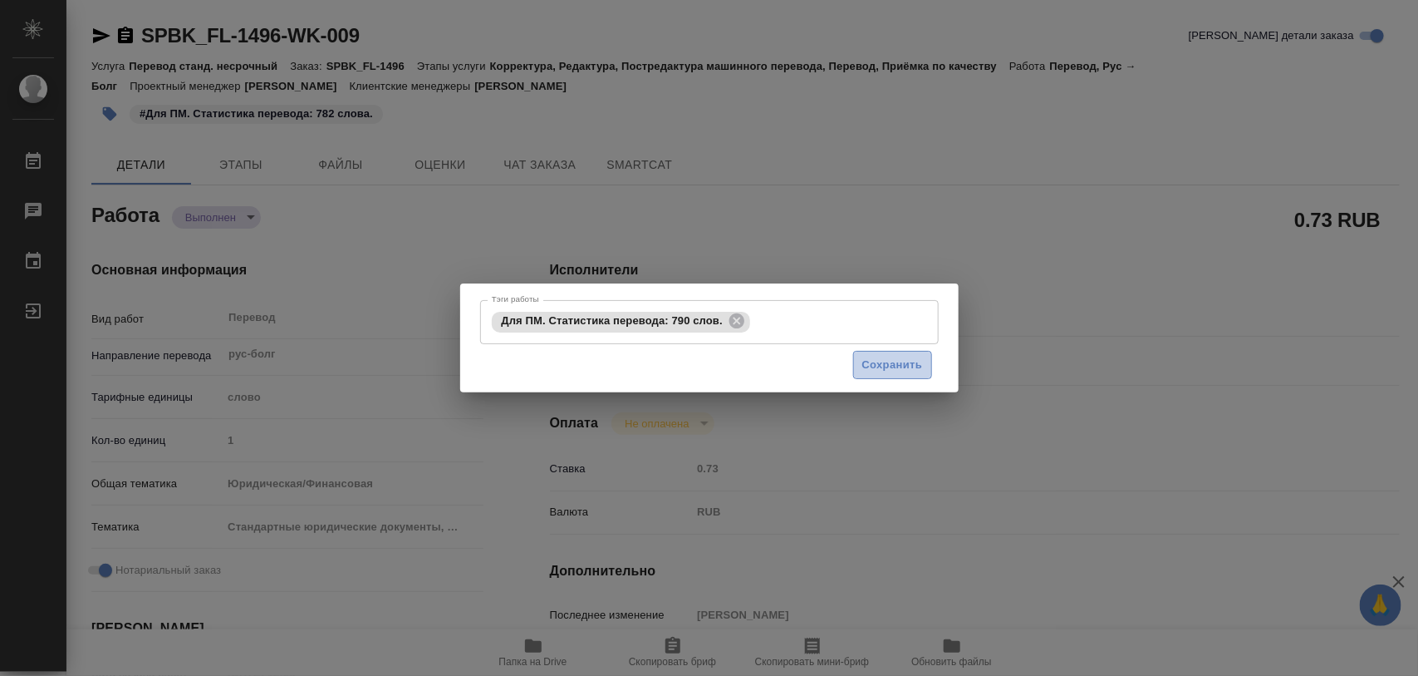
click at [919, 362] on span "Сохранить" at bounding box center [892, 365] width 61 height 19
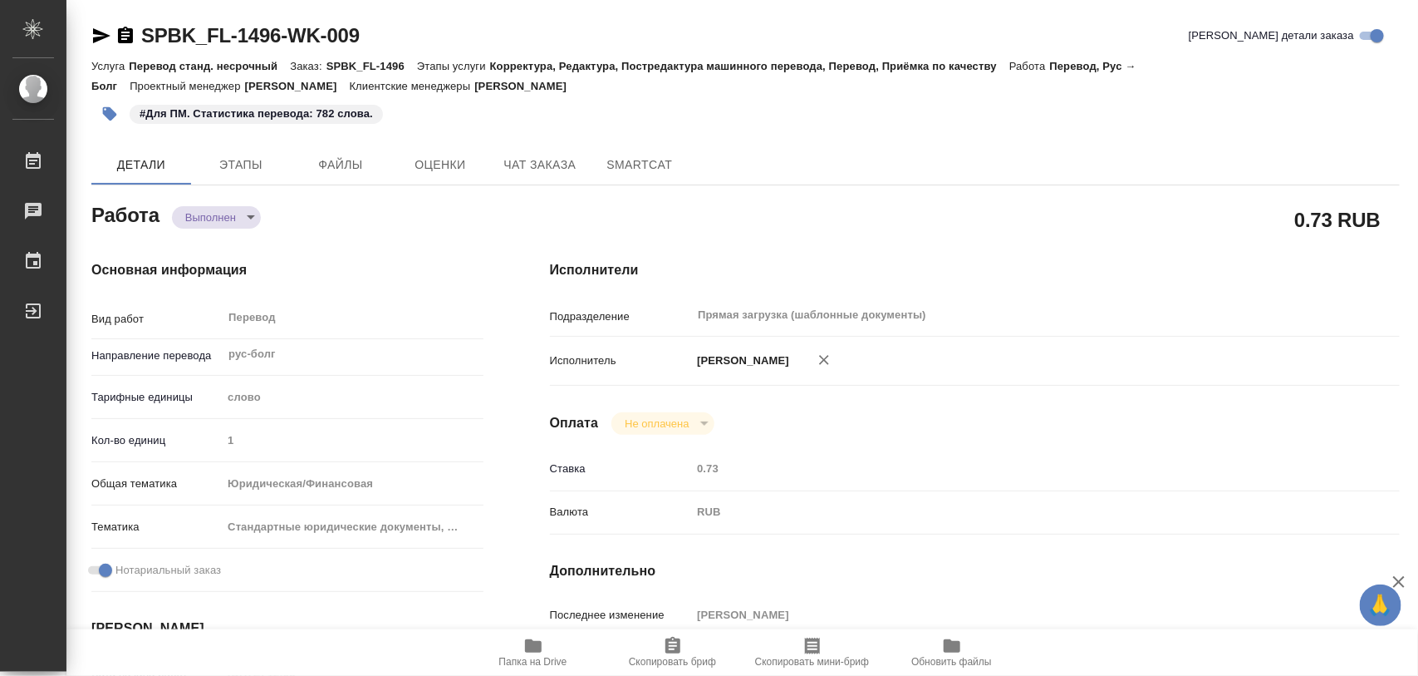
type input "completed"
type textarea "Перевод"
type textarea "x"
type input "рус-болг"
type input "5a8b1489cc6b4906c91bfd90"
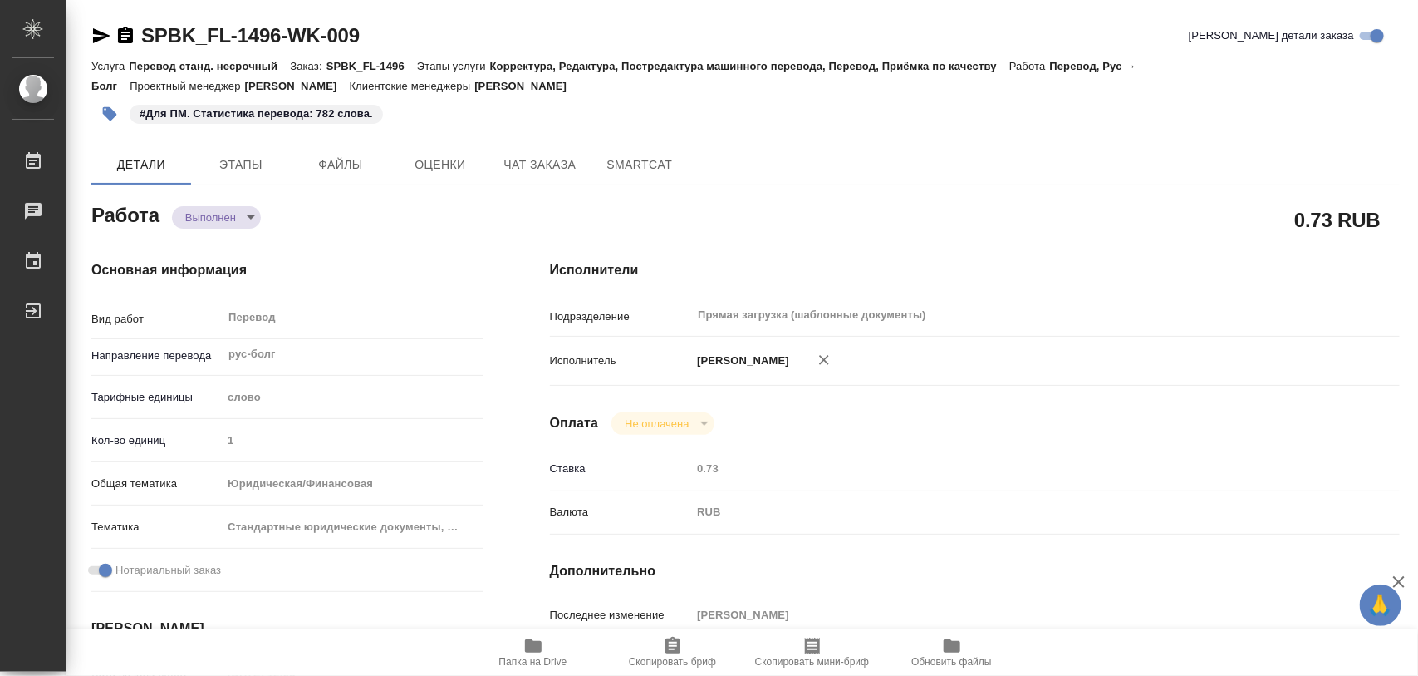
type input "1"
type input "yr-fn"
type input "5f647205b73bc97568ca66bf"
checkbox input "true"
type input "[DATE] 12:05"
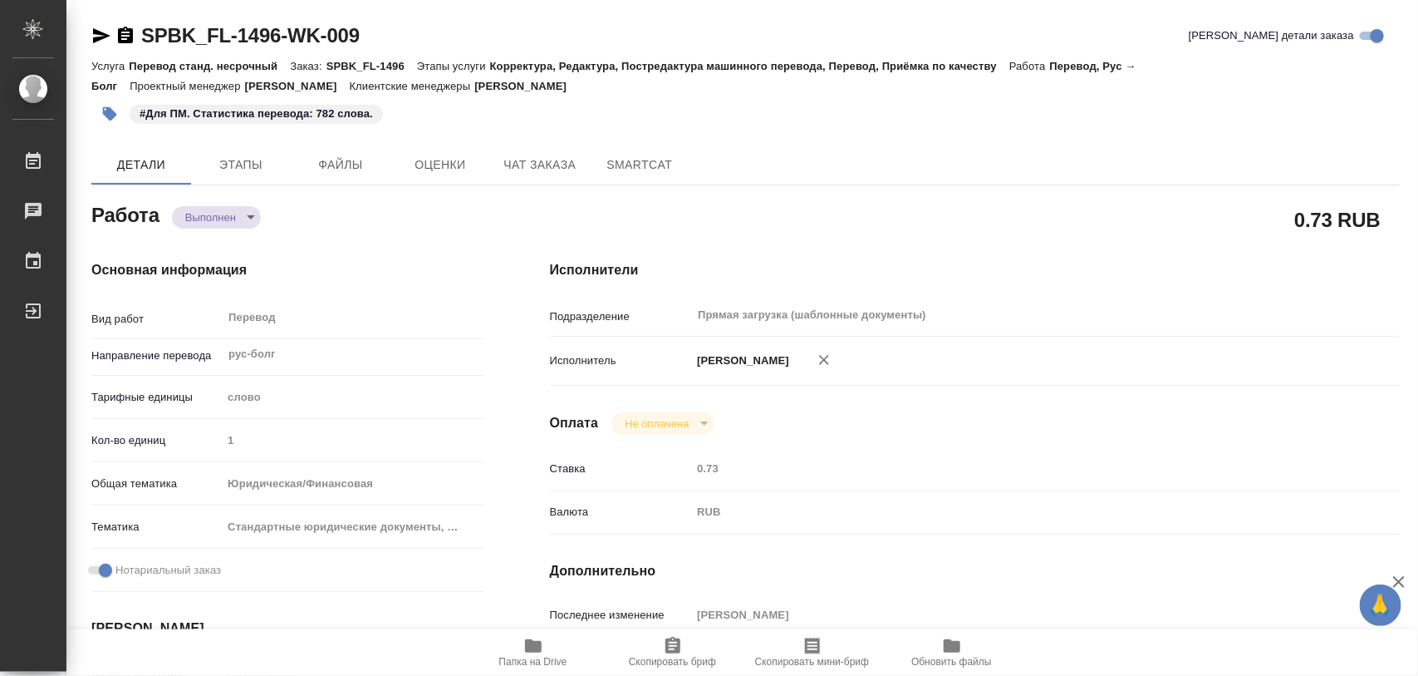
type input "[DATE] 17:56"
type input "[DATE] 17:00"
type input "[DATE] 16:06"
type input "[DATE] 17:00"
type input "Прямая загрузка (шаблонные документы)"
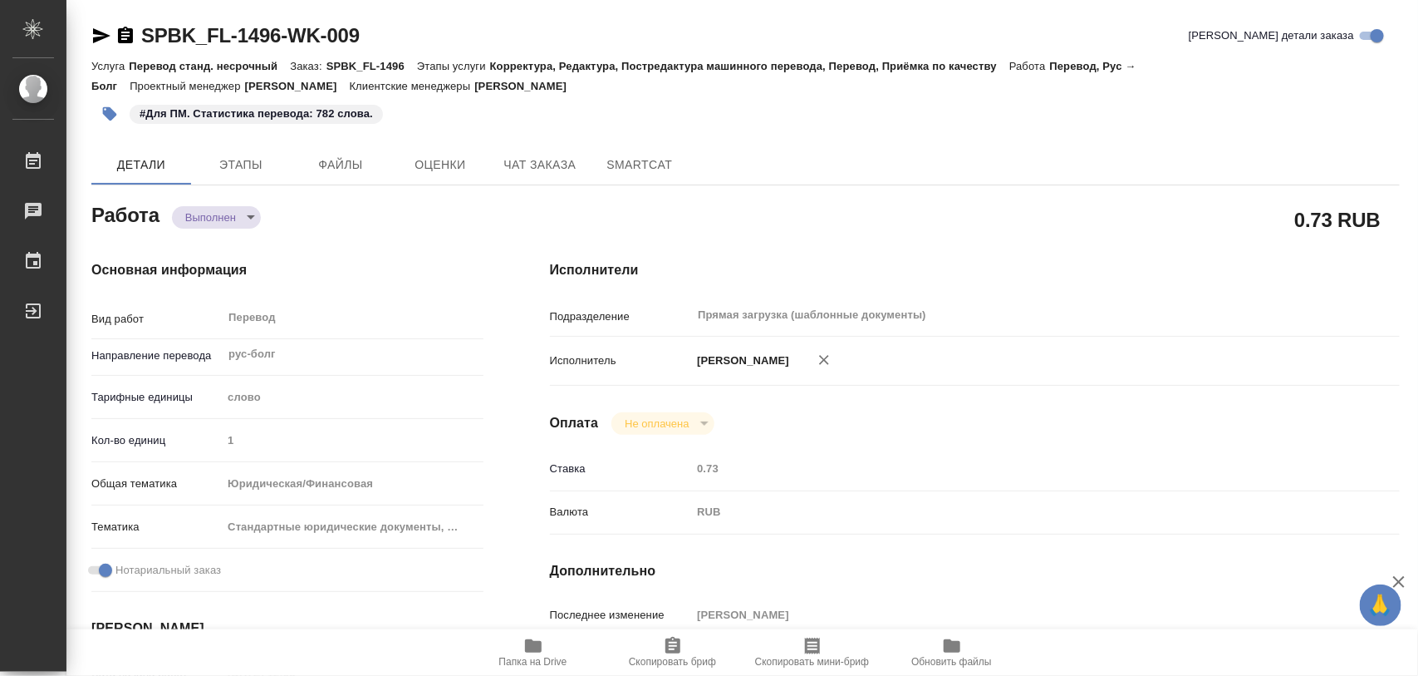
type input "notPayed"
type input "0.73"
type input "RUB"
type input "[PERSON_NAME]"
type textarea "x"
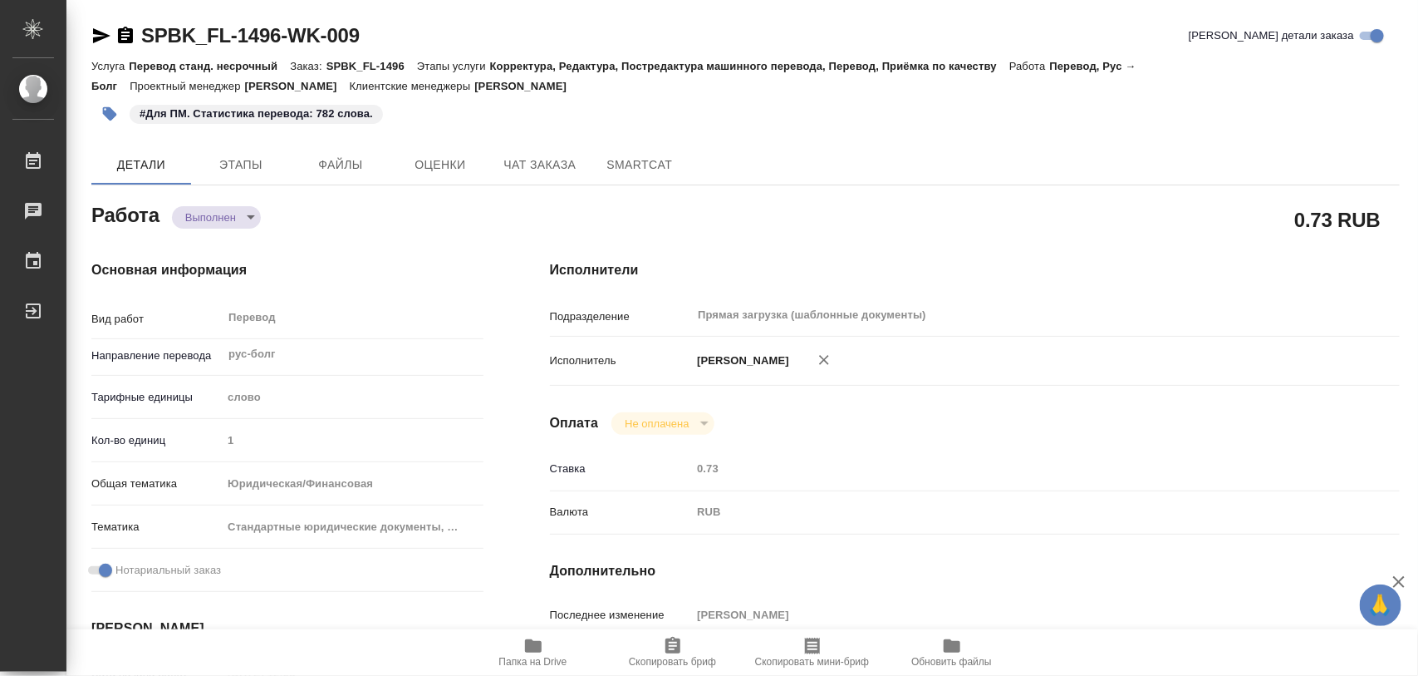
type textarea "/Clients/FL_SPB/Orders/SPBK_FL-1496/Translated/SPBK_FL-1496-WK-009"
type textarea "x"
type input "SPBK_FL-1496"
type input "Перевод станд. несрочный"
type input "Корректура, Редактура, Постредактура машинного перевода, Перевод, Приёмка по ка…"
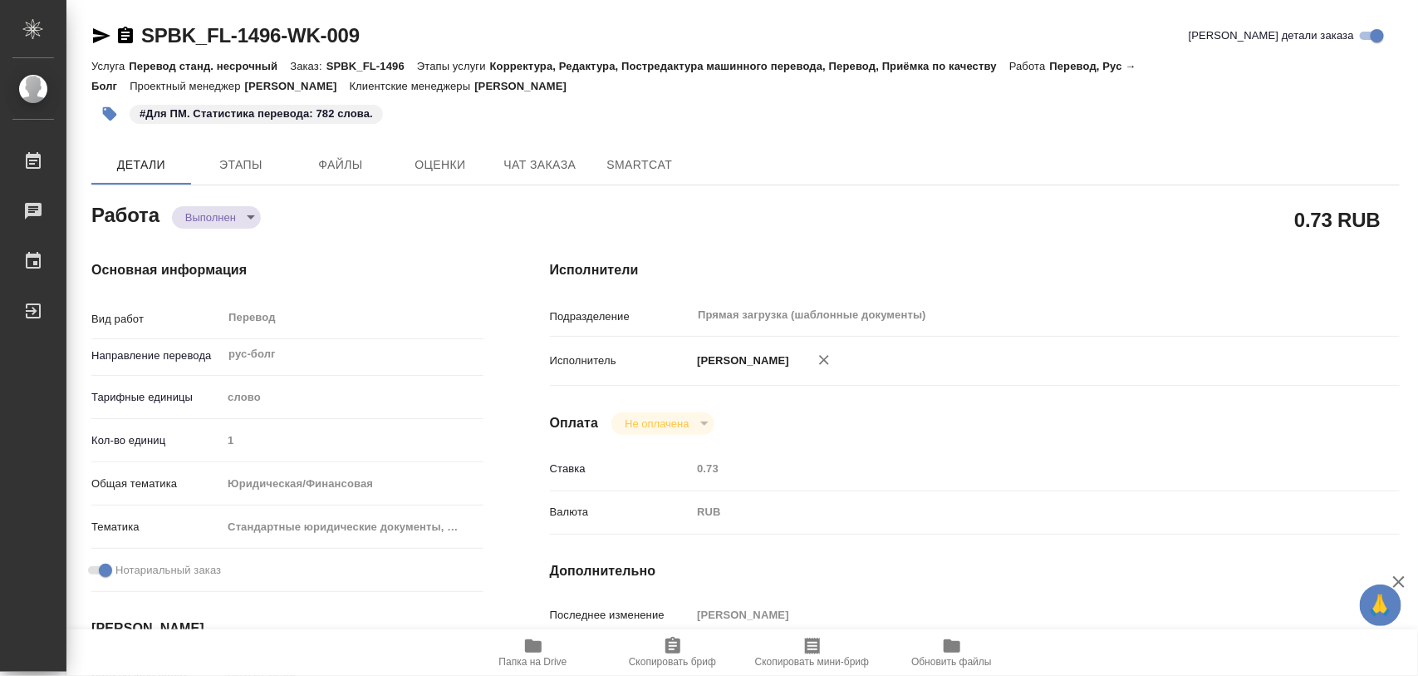
type input "[PERSON_NAME]"
type input "/Clients/FL_SPB/Orders/SPBK_FL-1496"
type textarea "x"
type textarea "справка фин-болг"
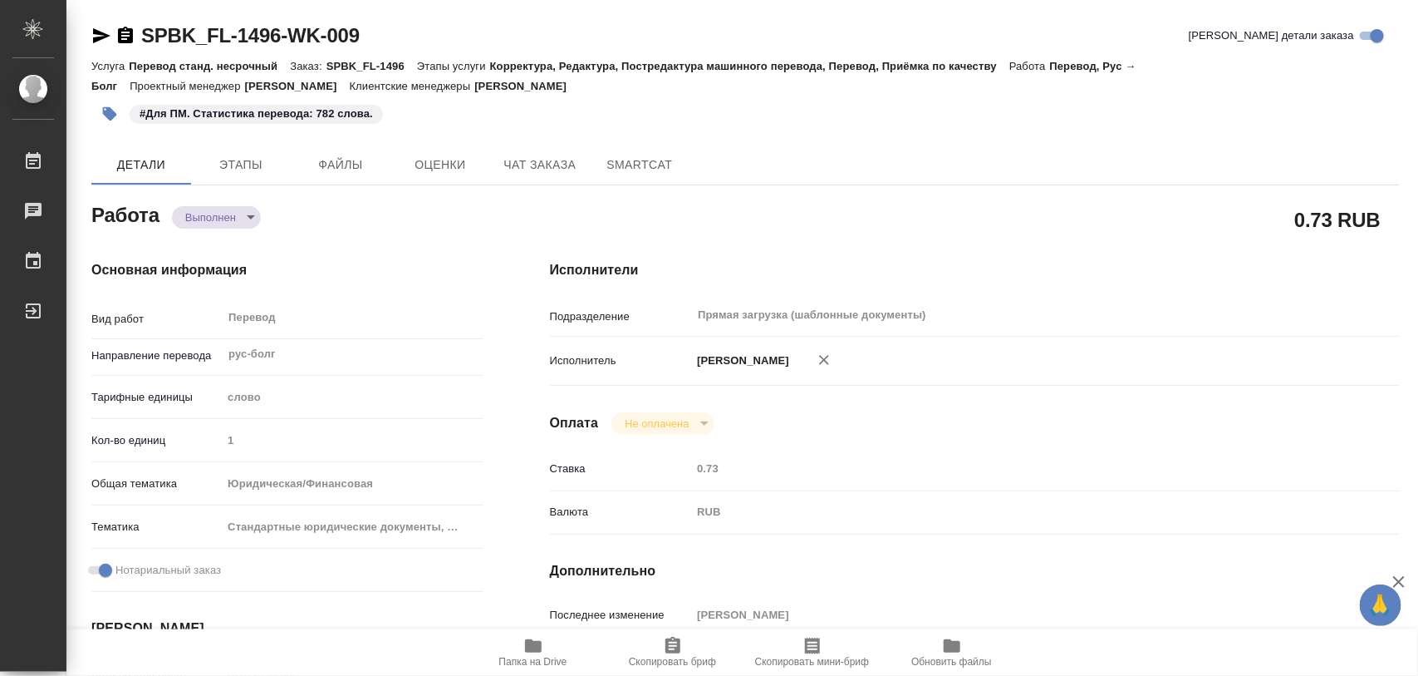
type textarea "x"
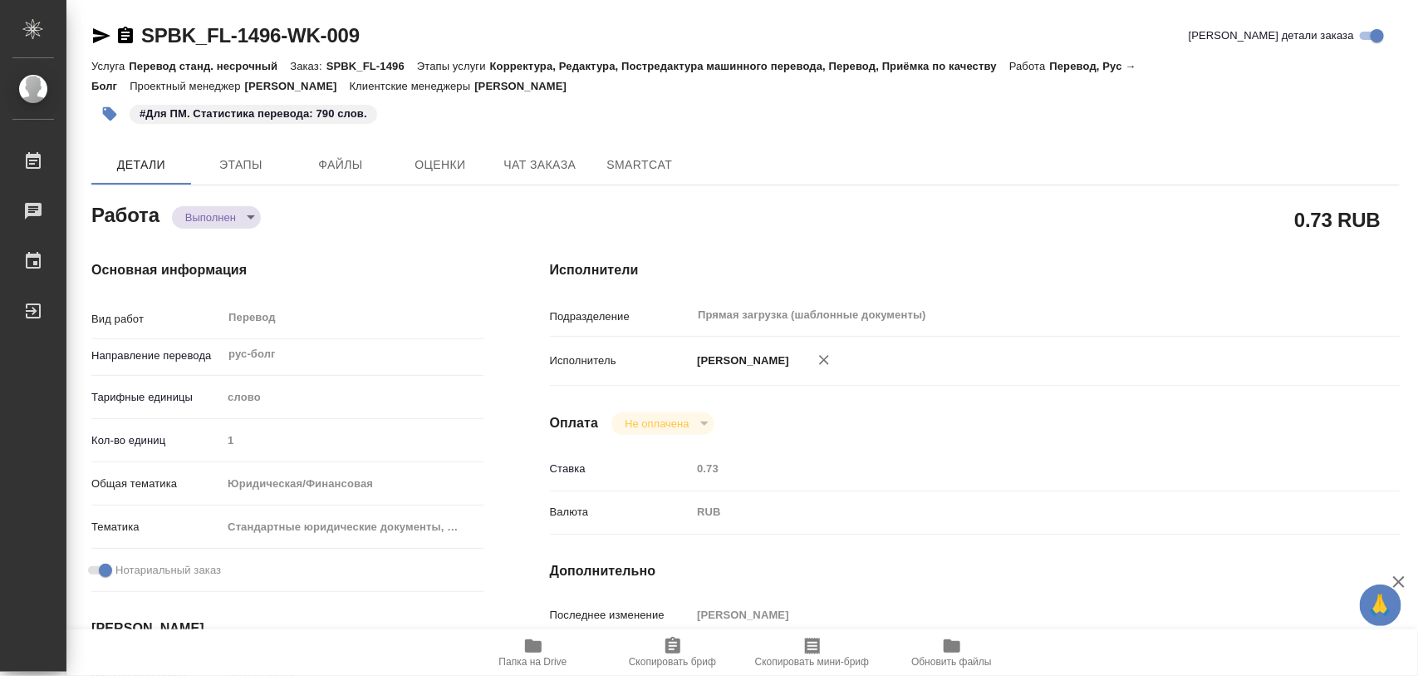
type textarea "x"
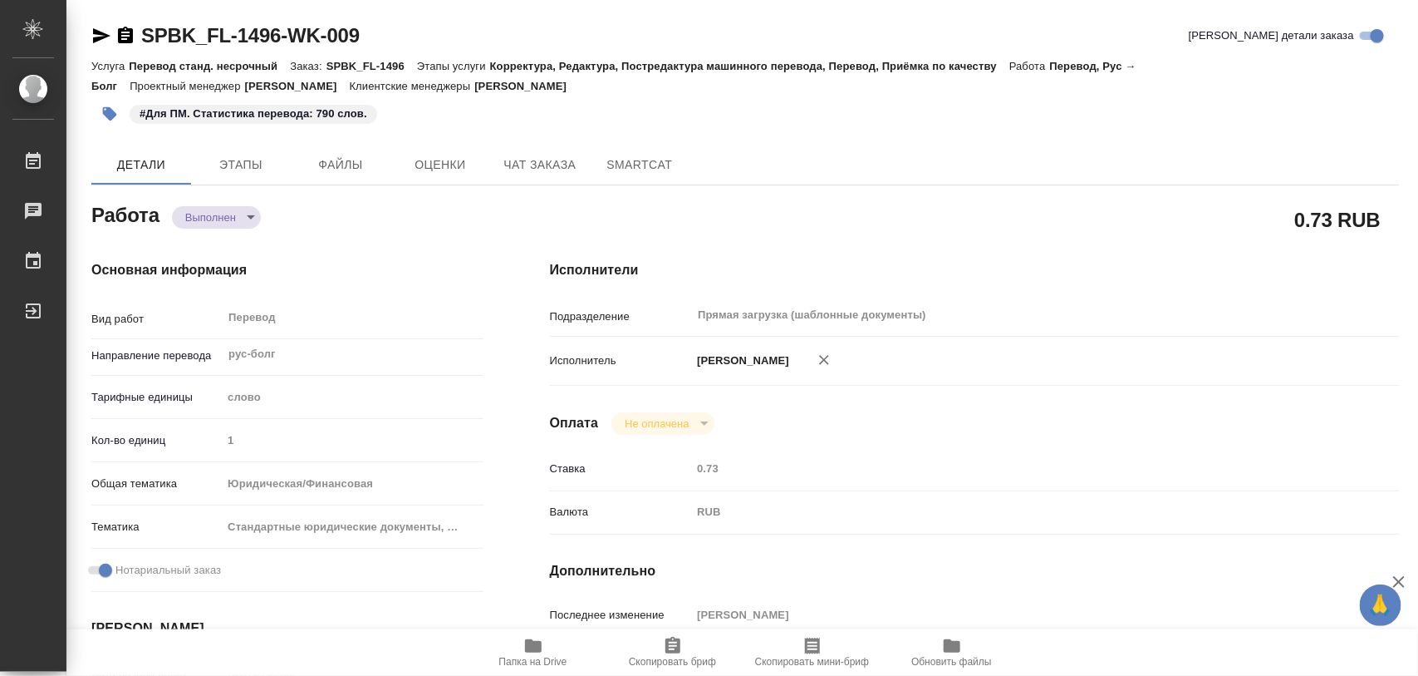
type textarea "x"
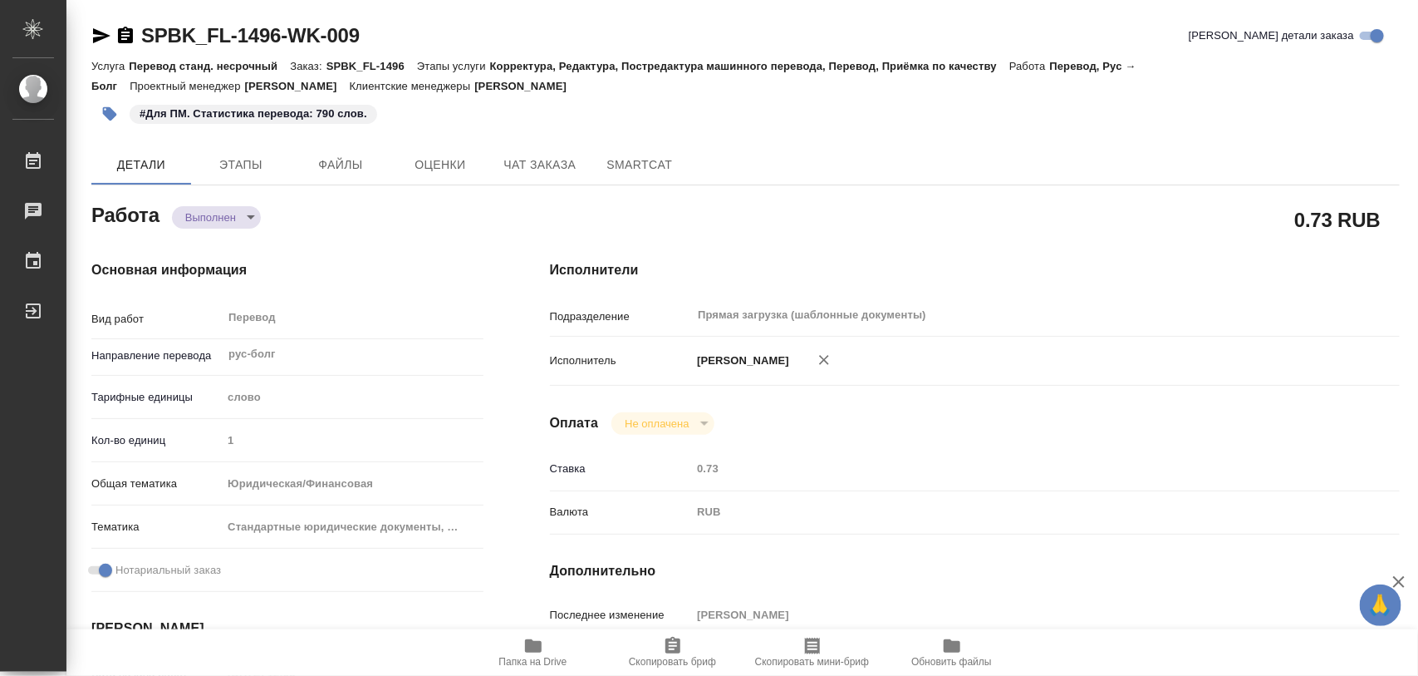
type textarea "x"
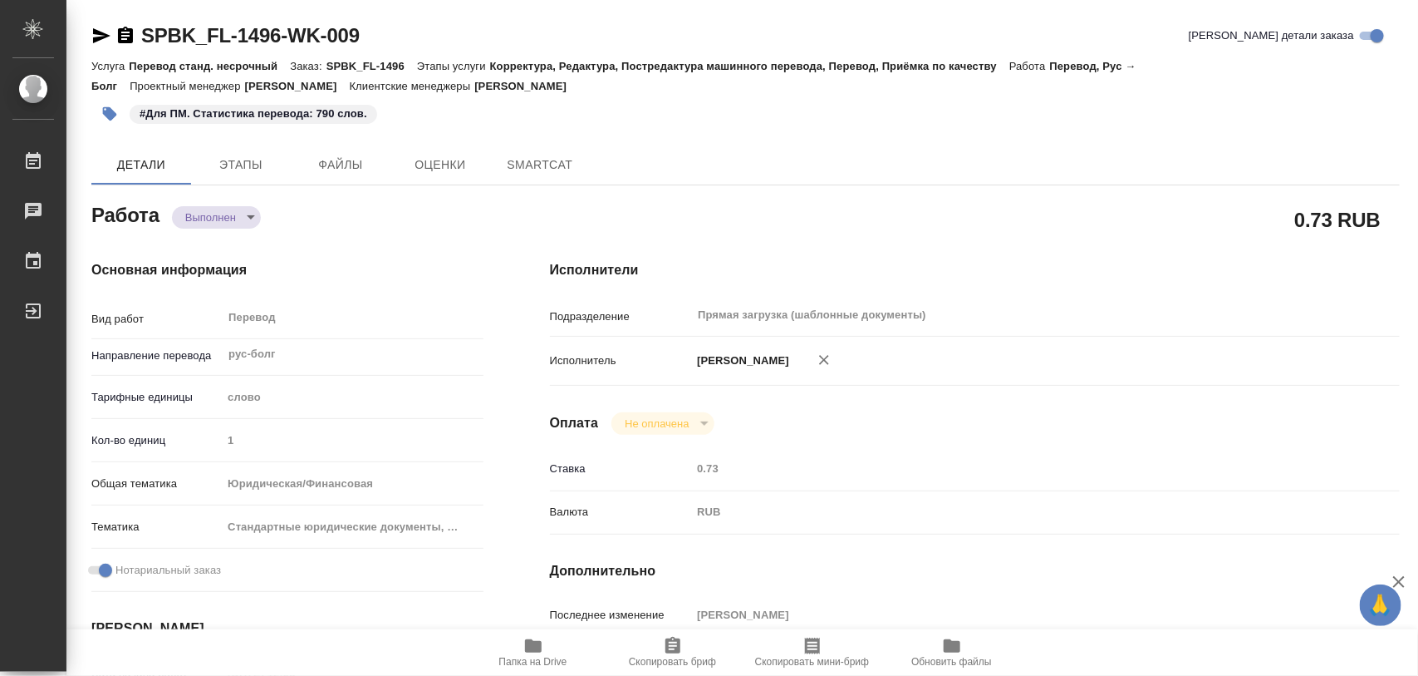
type textarea "x"
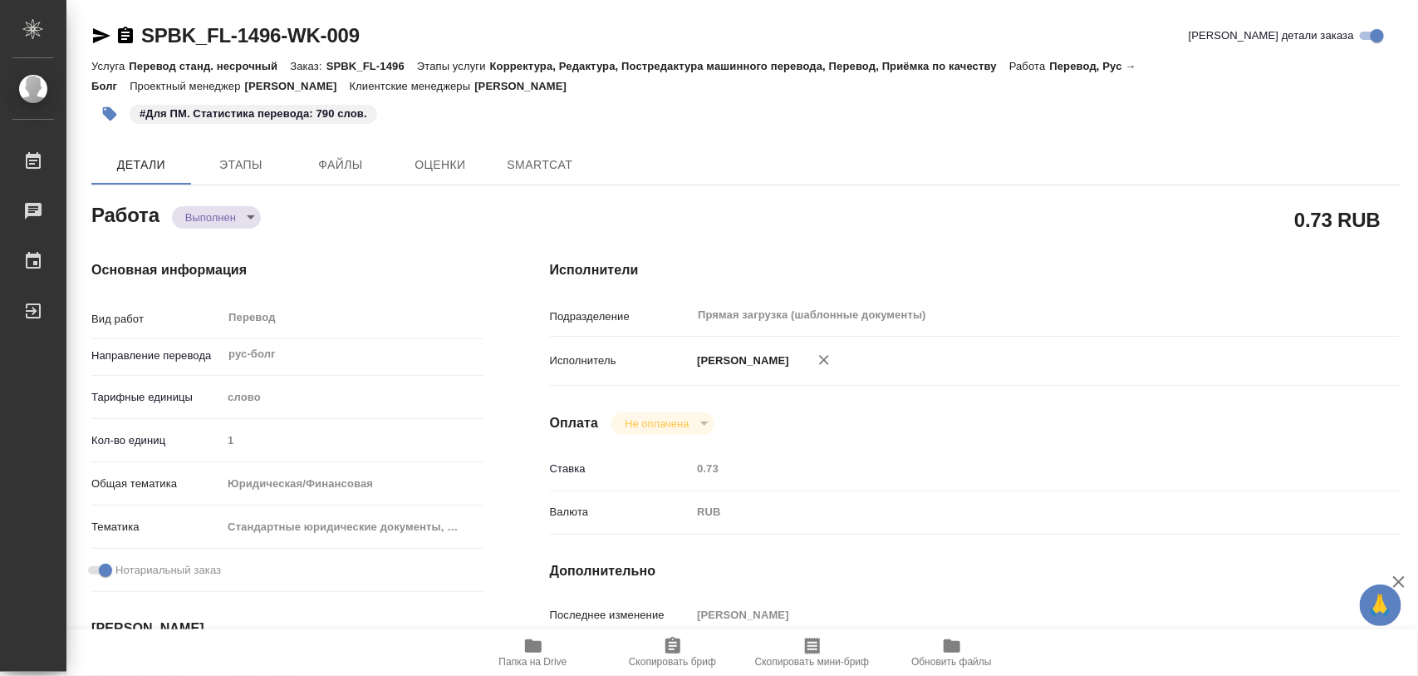
type textarea "x"
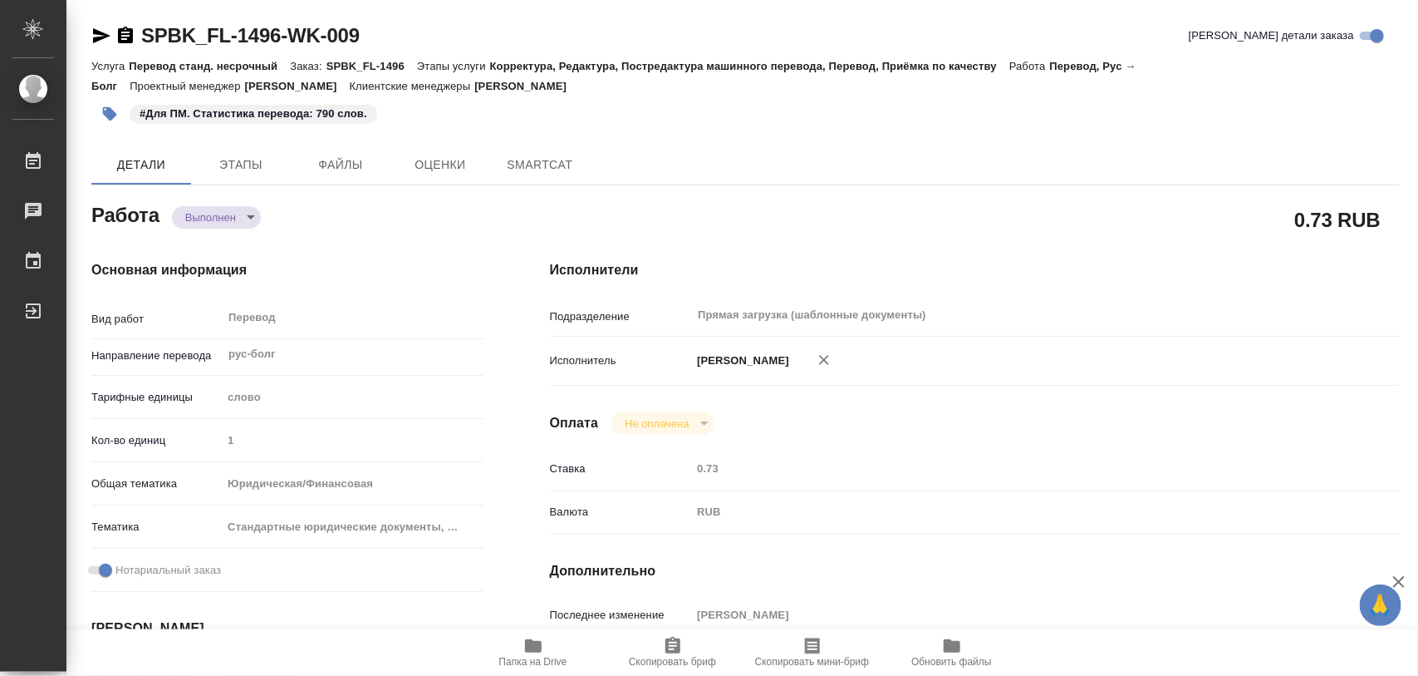
type textarea "x"
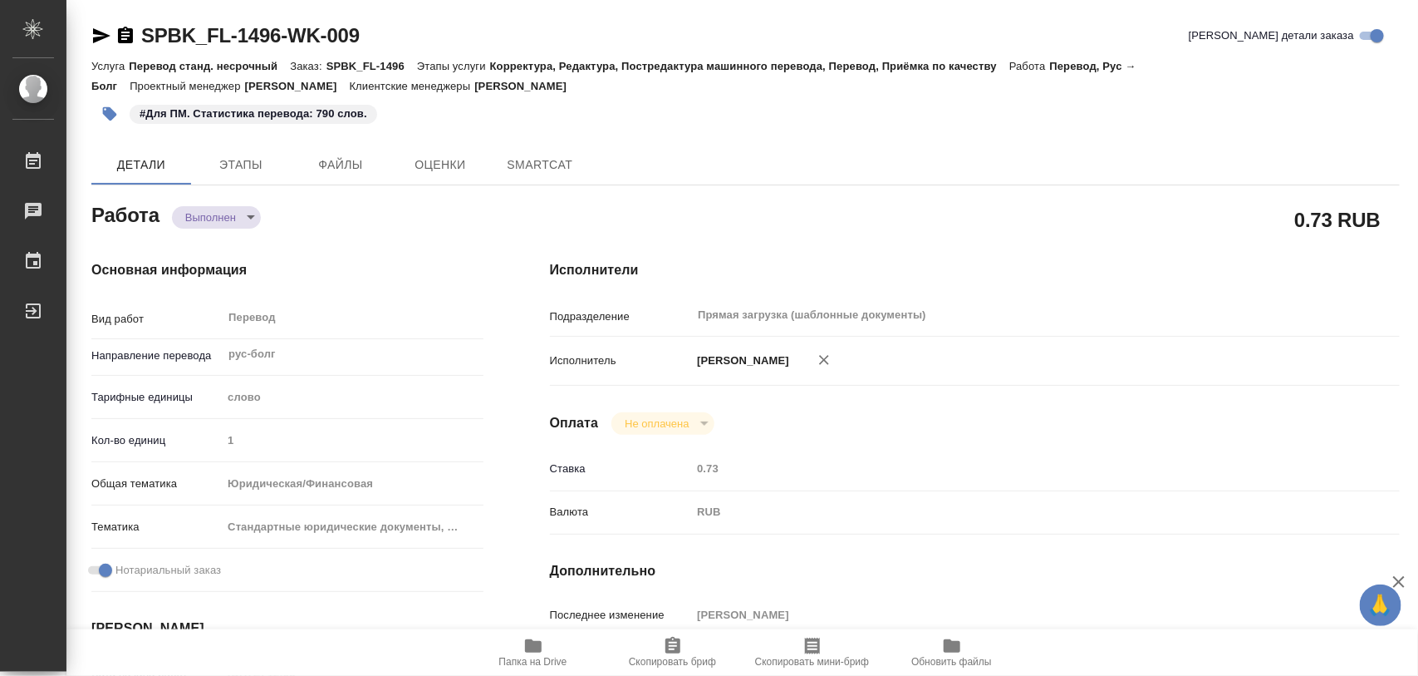
type textarea "x"
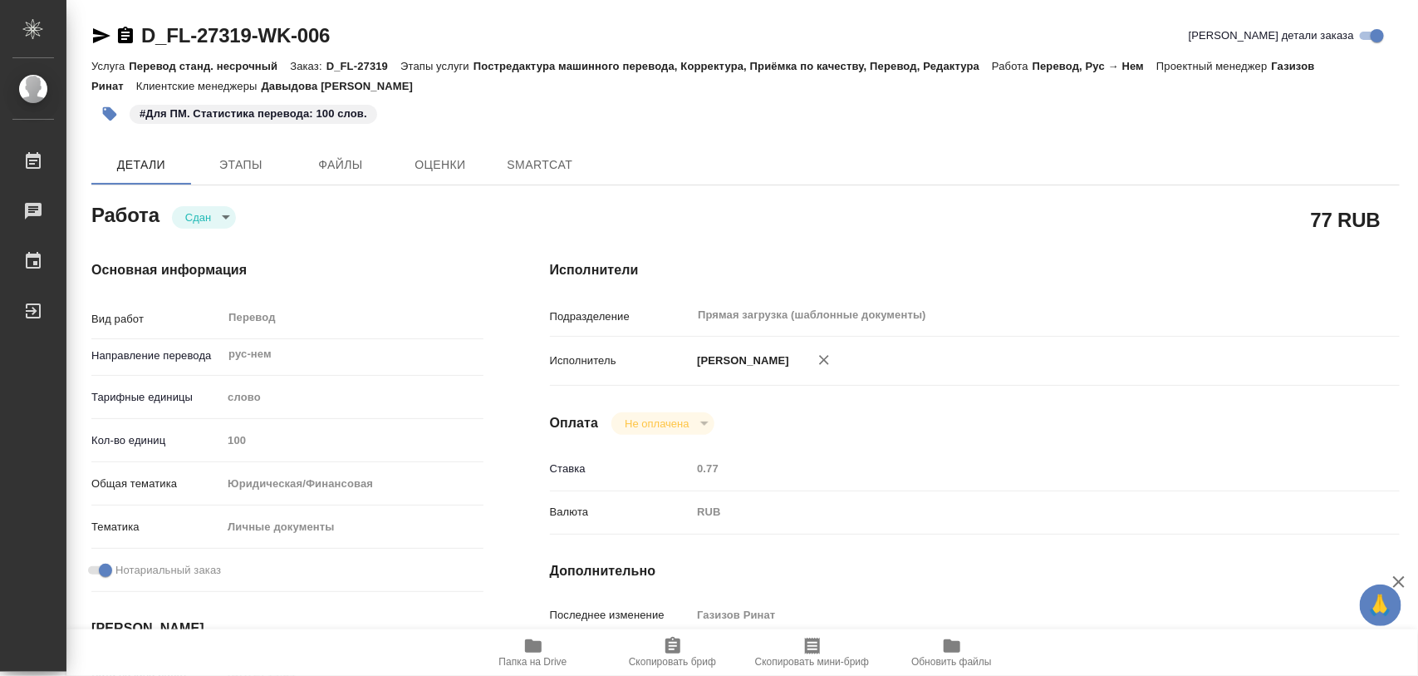
type textarea "x"
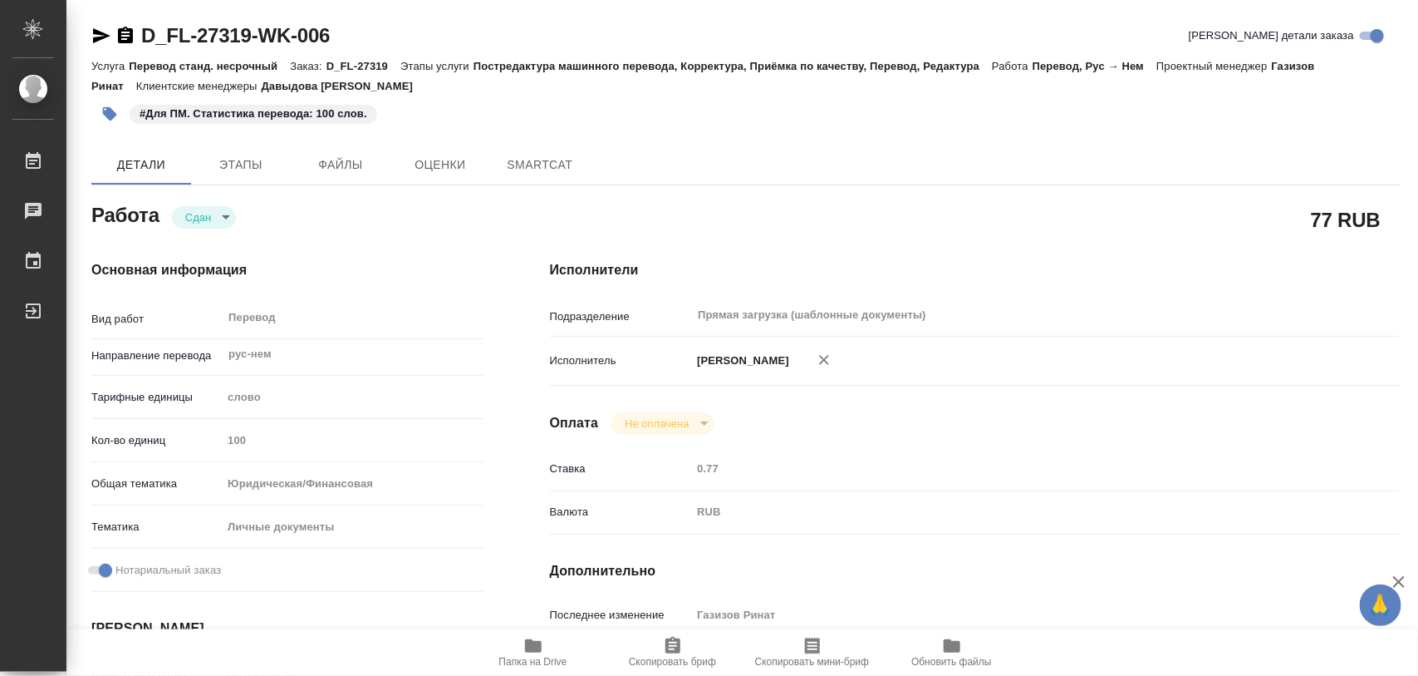
type textarea "x"
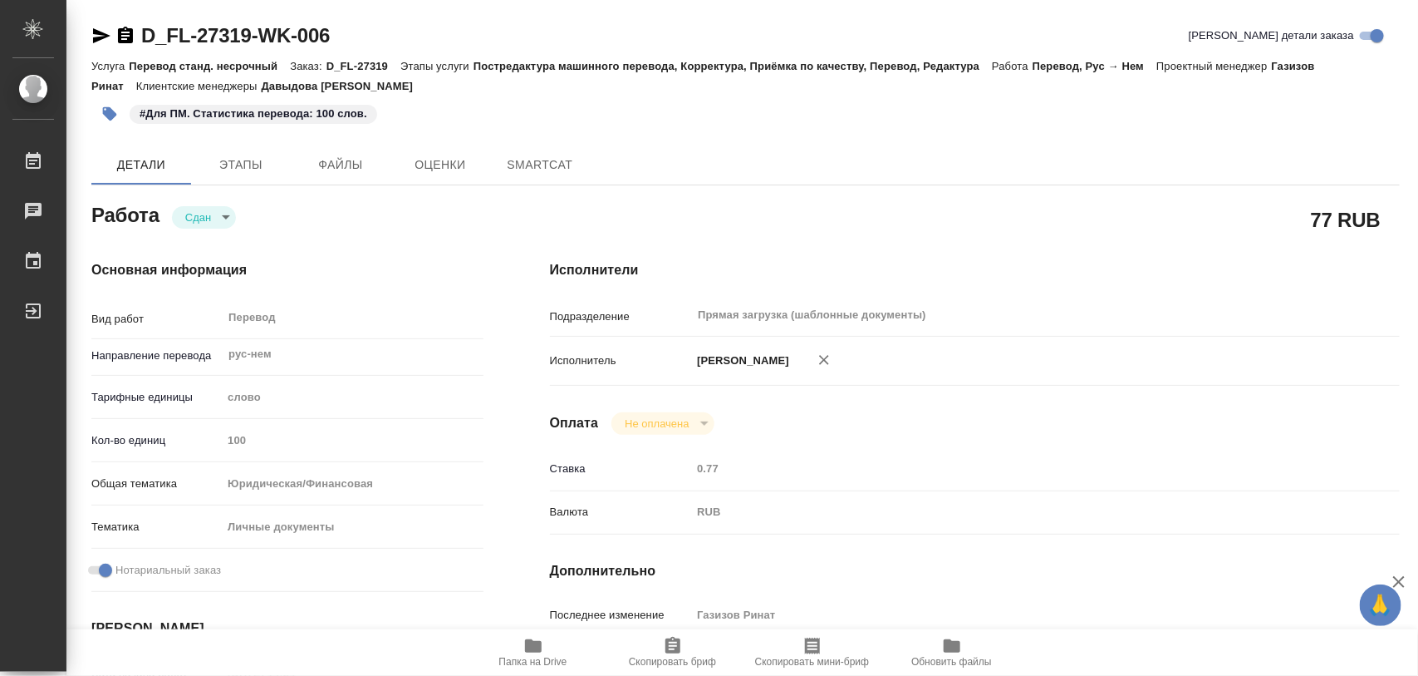
type textarea "x"
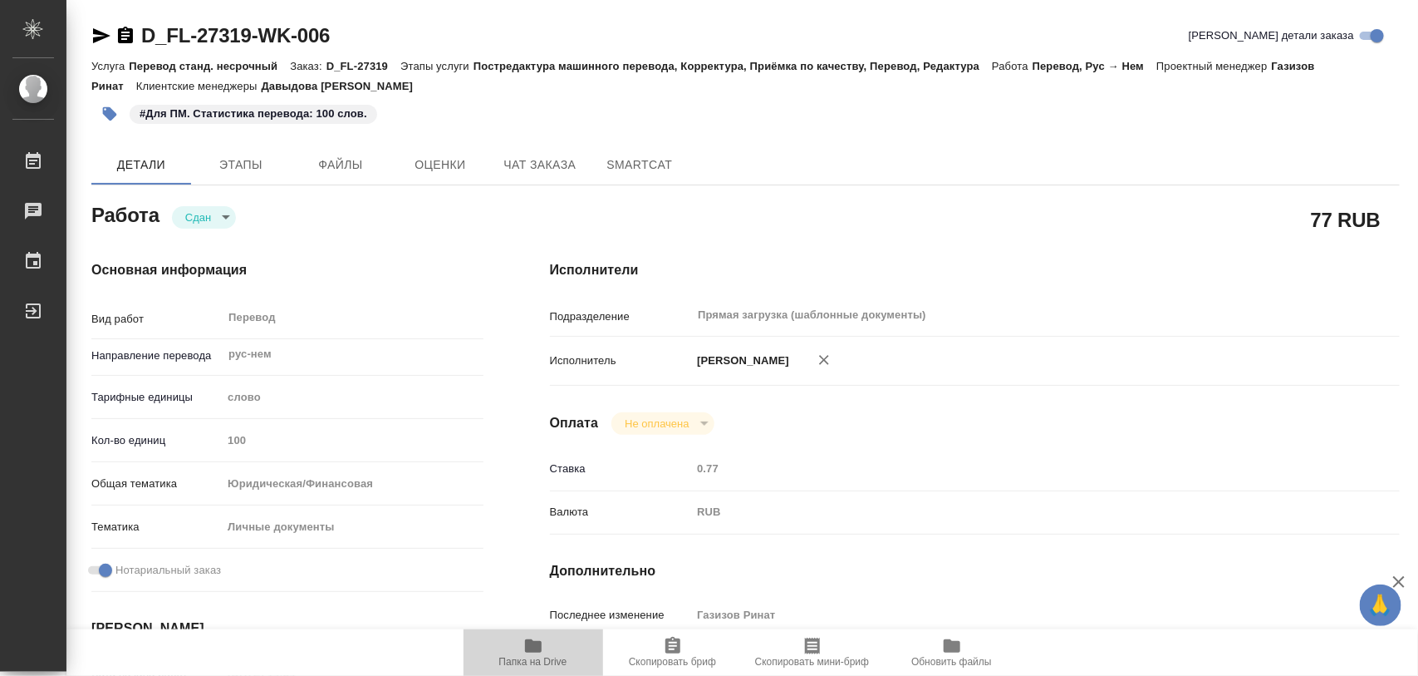
click at [546, 644] on span "Папка на Drive" at bounding box center [534, 652] width 120 height 32
type textarea "x"
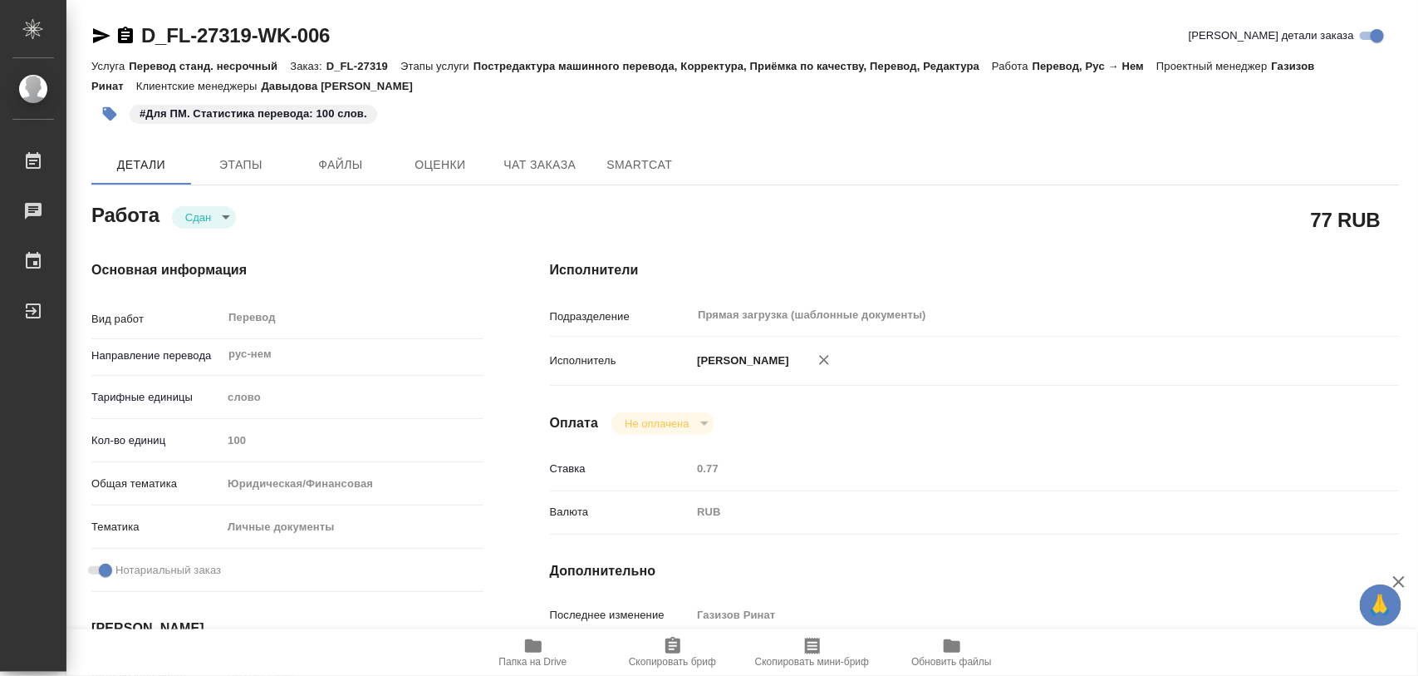
type textarea "x"
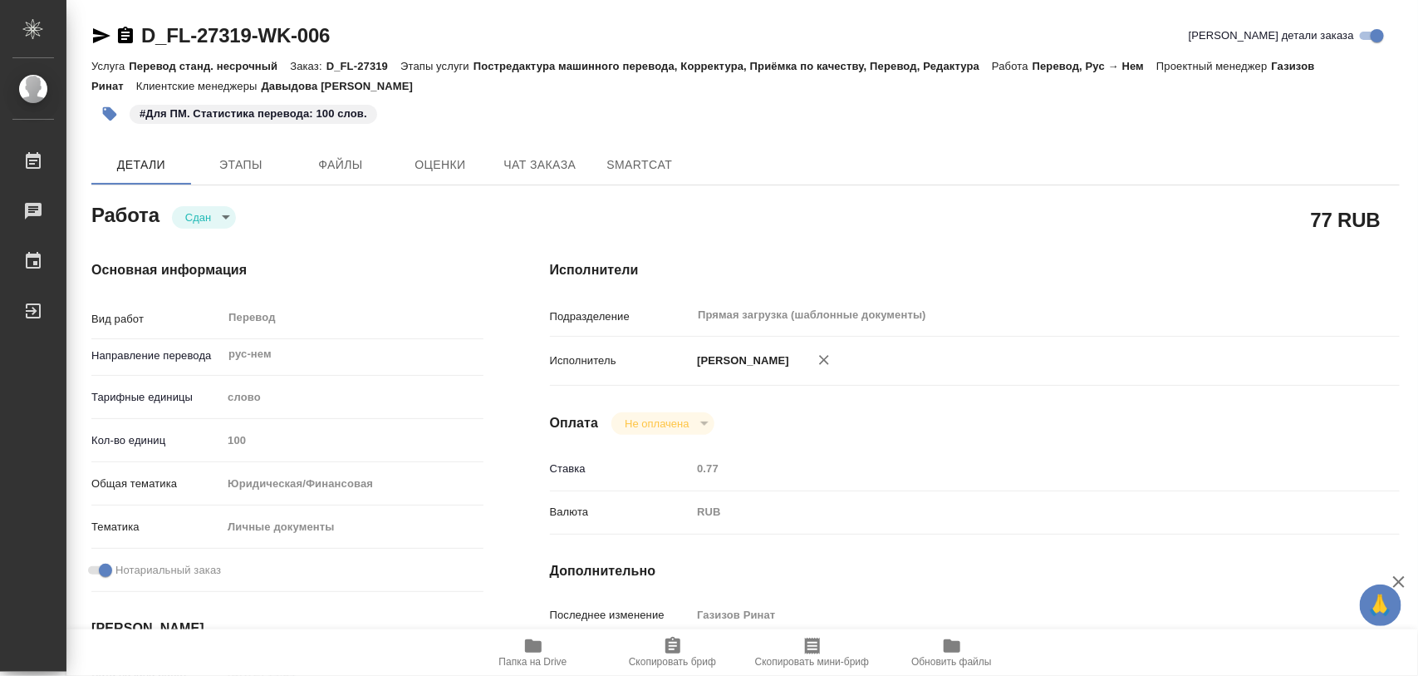
type textarea "x"
